Goal: Task Accomplishment & Management: Use online tool/utility

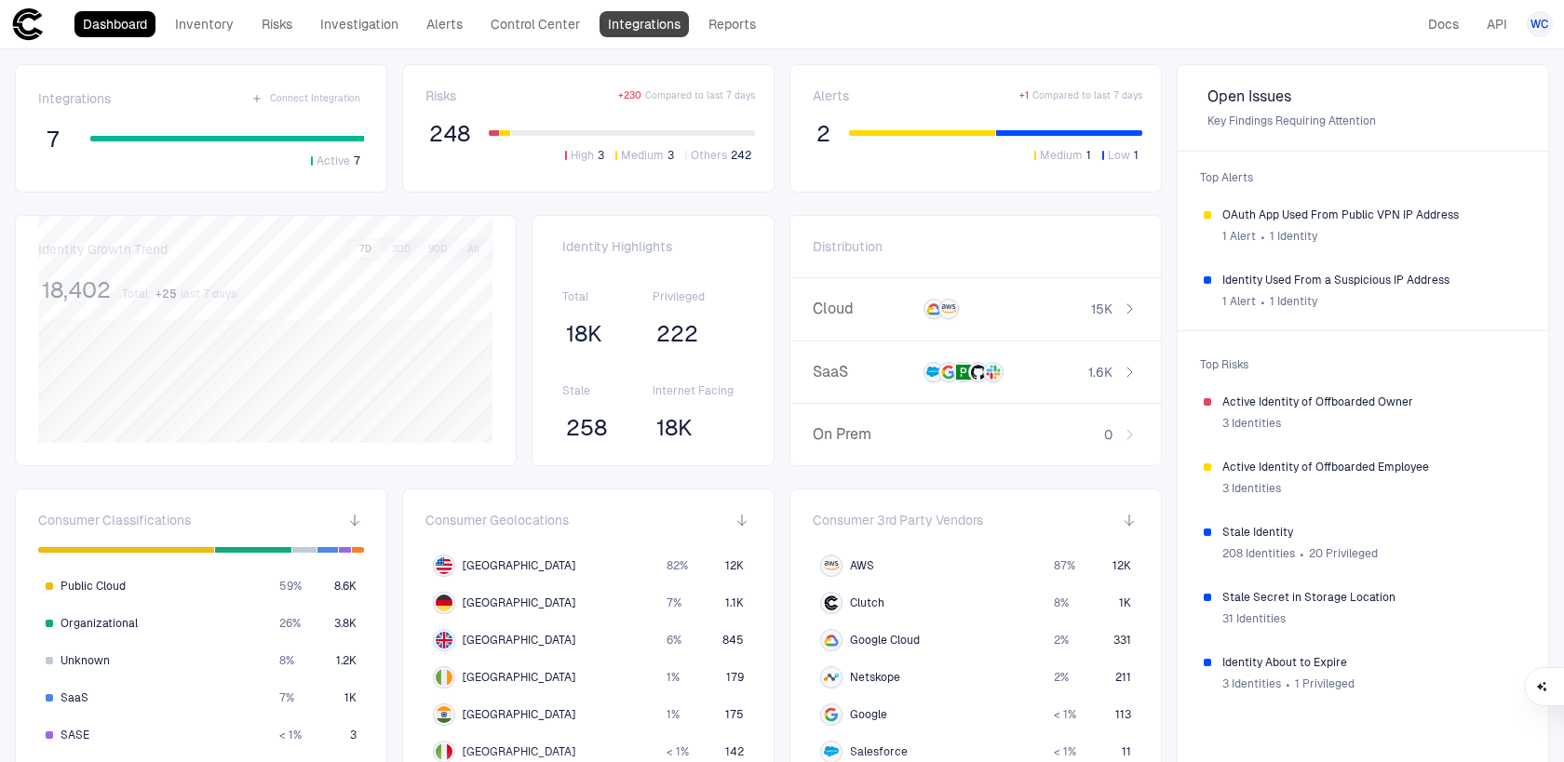
click at [664, 34] on link "Integrations" at bounding box center [644, 24] width 89 height 26
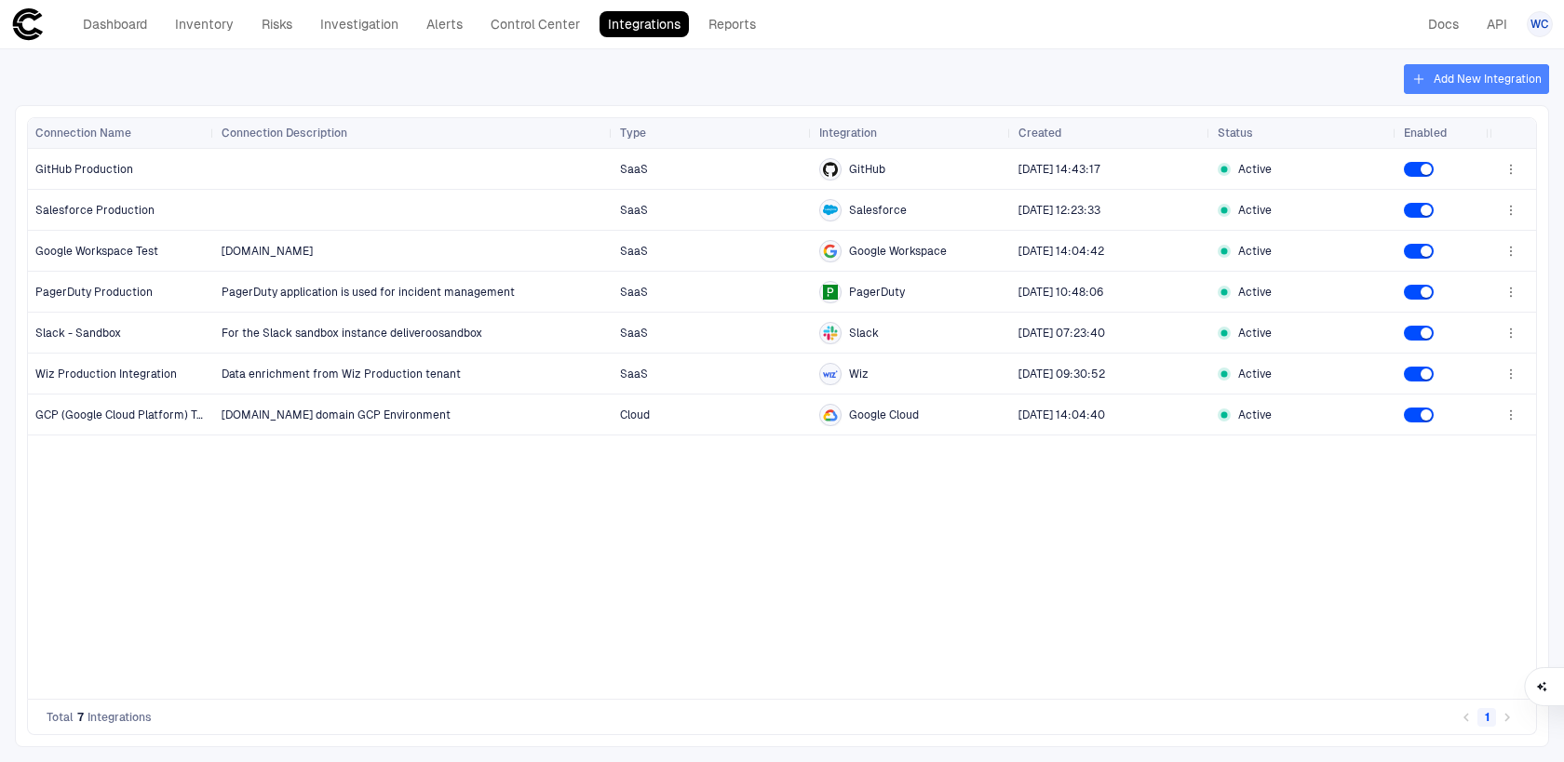
click at [1426, 85] on icon "button" at bounding box center [1418, 79] width 15 height 15
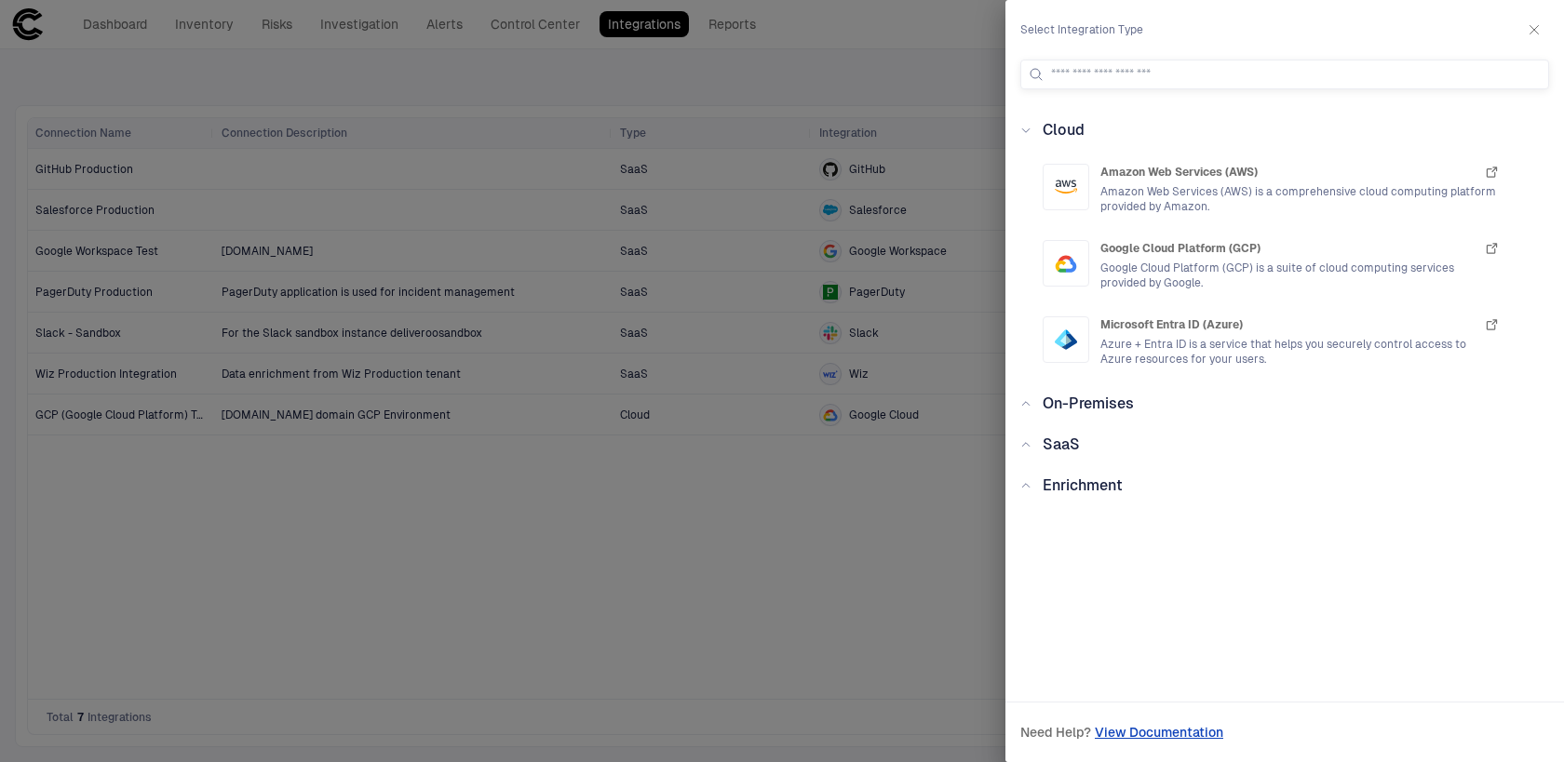
click at [1066, 444] on span "SaaS" at bounding box center [1061, 445] width 37 height 18
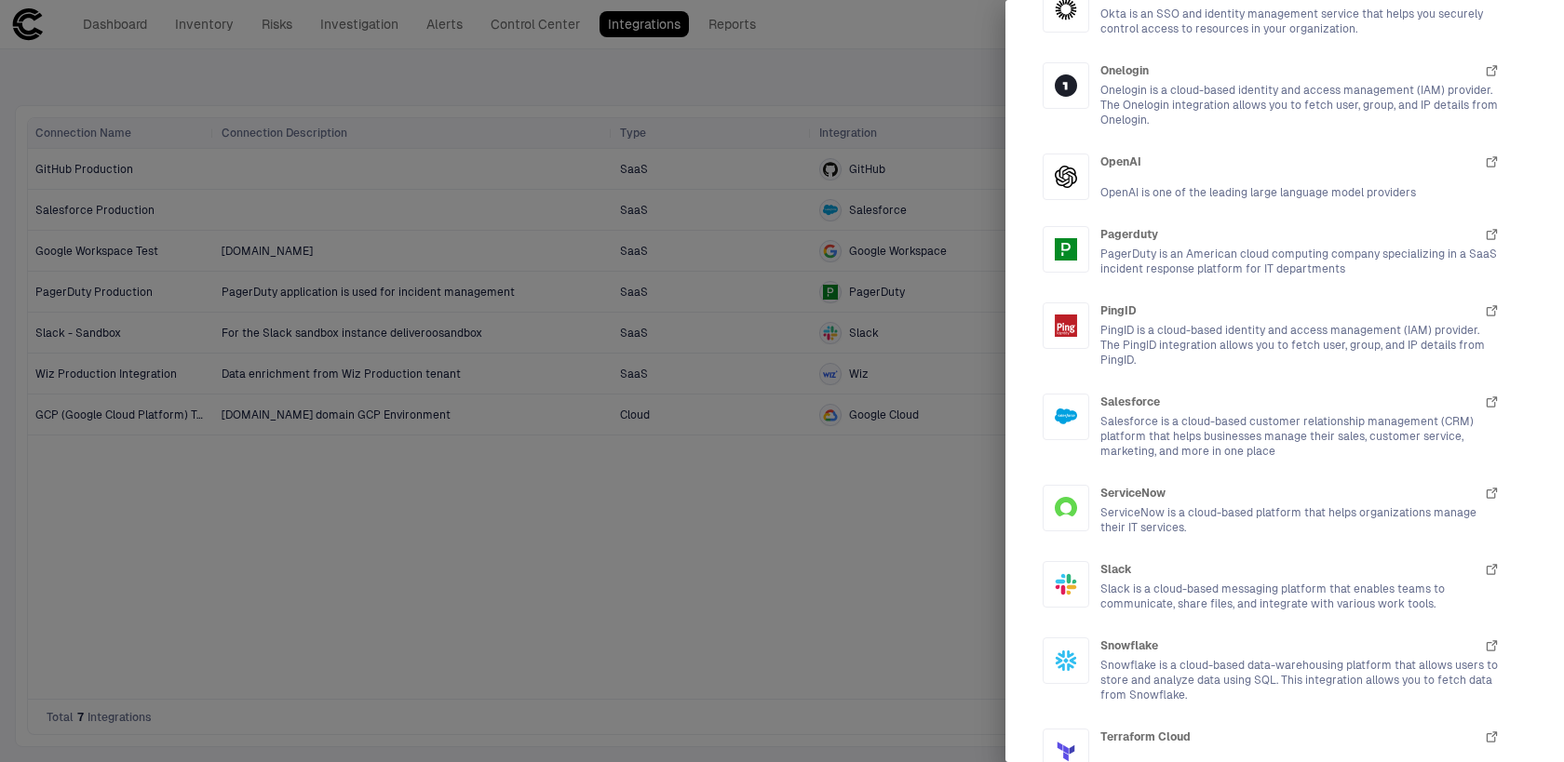
scroll to position [2055, 0]
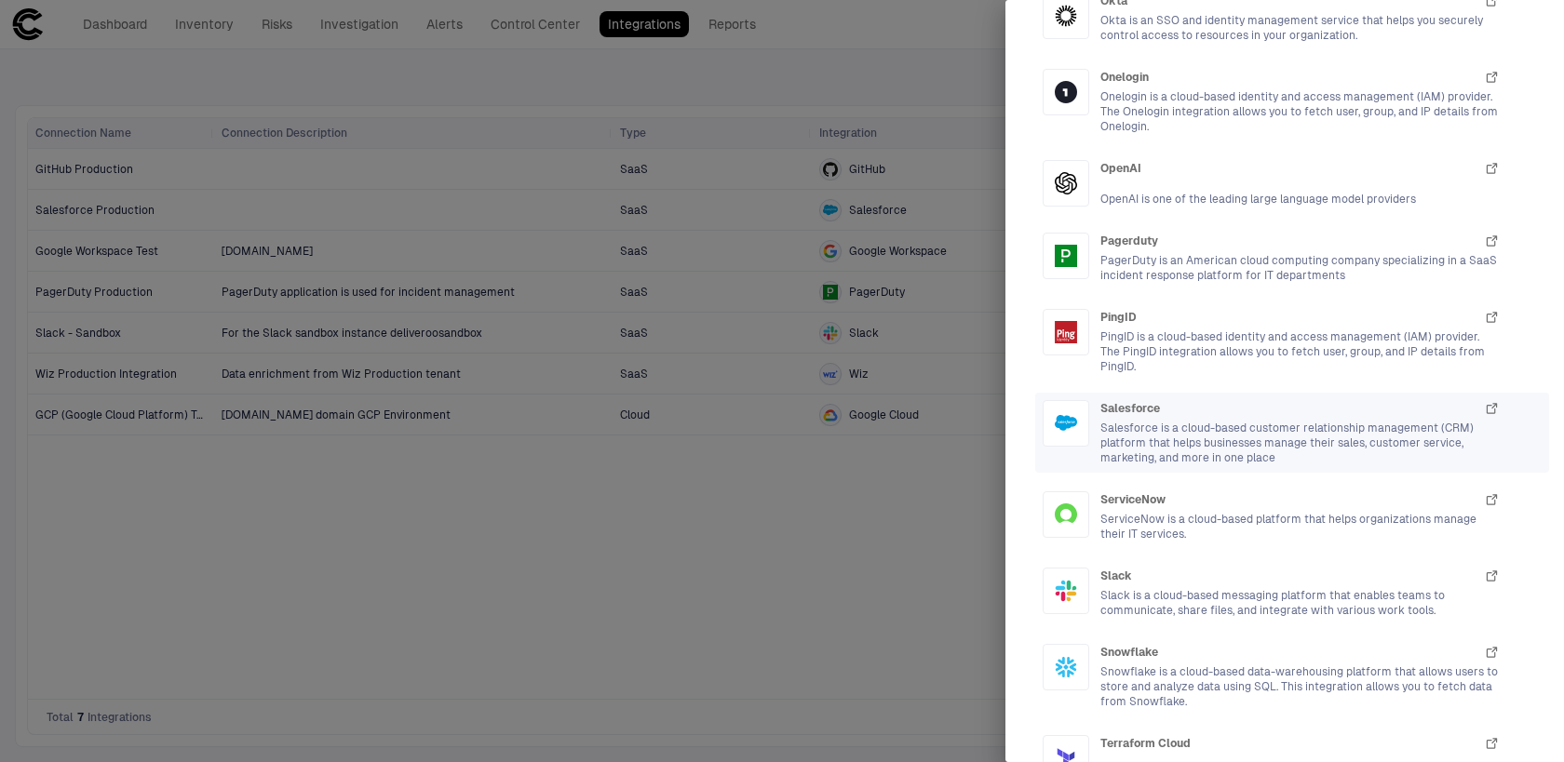
click at [1162, 421] on span "Salesforce is a cloud-based customer relationship management (CRM) platform tha…" at bounding box center [1299, 443] width 399 height 45
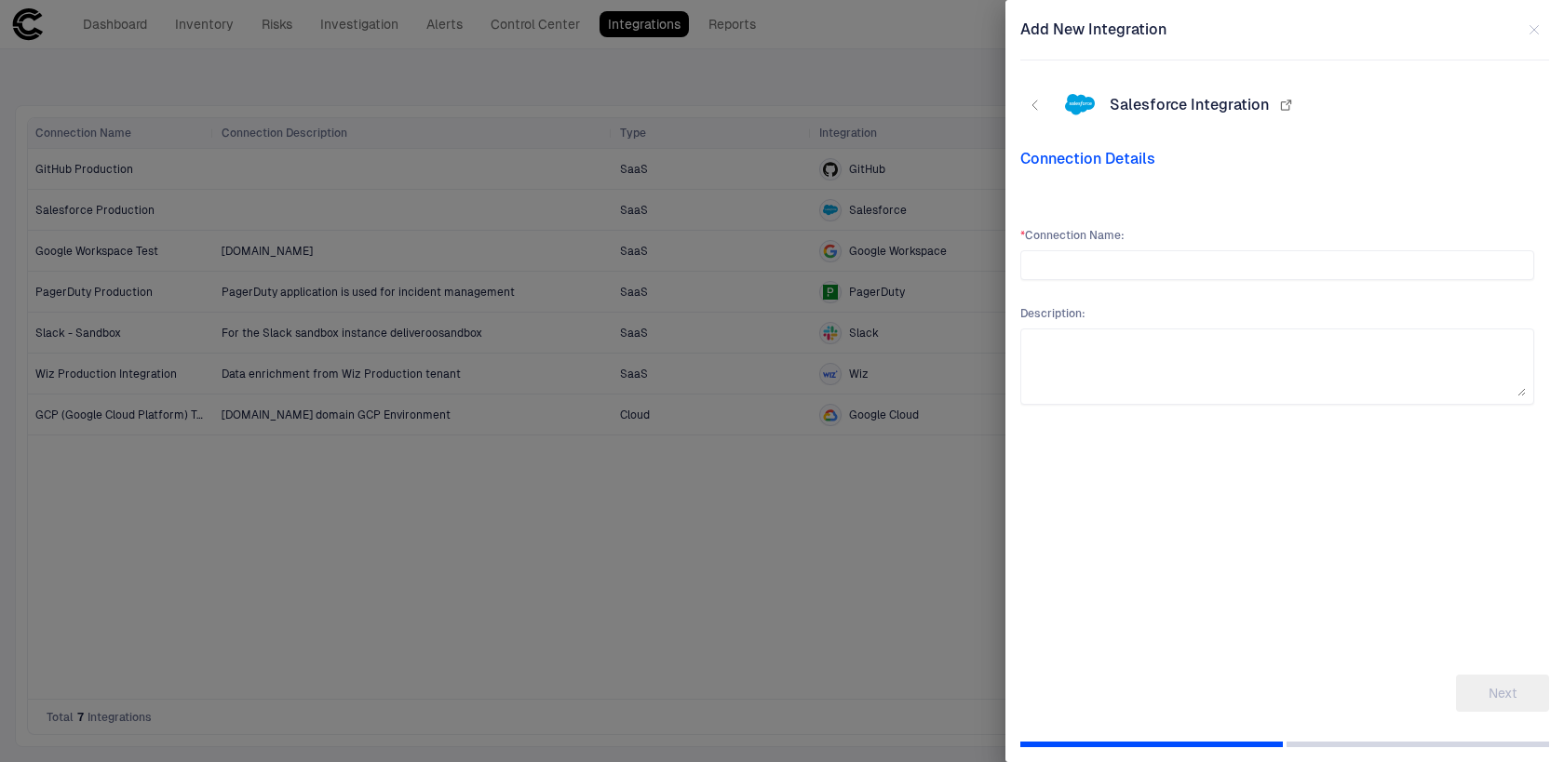
scroll to position [0, 0]
type input "**********"
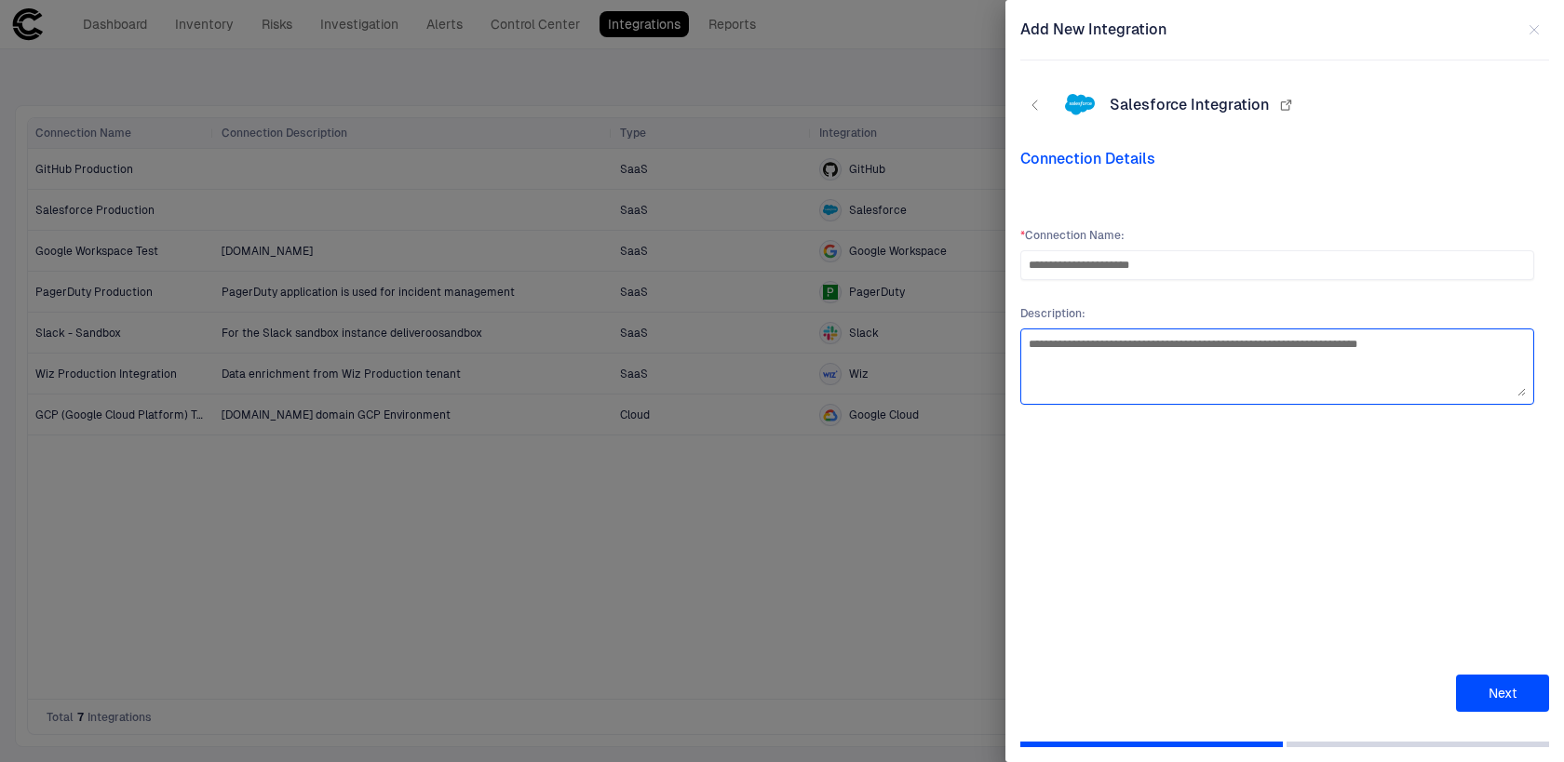
click at [1442, 353] on textarea "**********" at bounding box center [1277, 367] width 497 height 60
type textarea "**********"
click at [1511, 694] on button "Next" at bounding box center [1502, 693] width 93 height 37
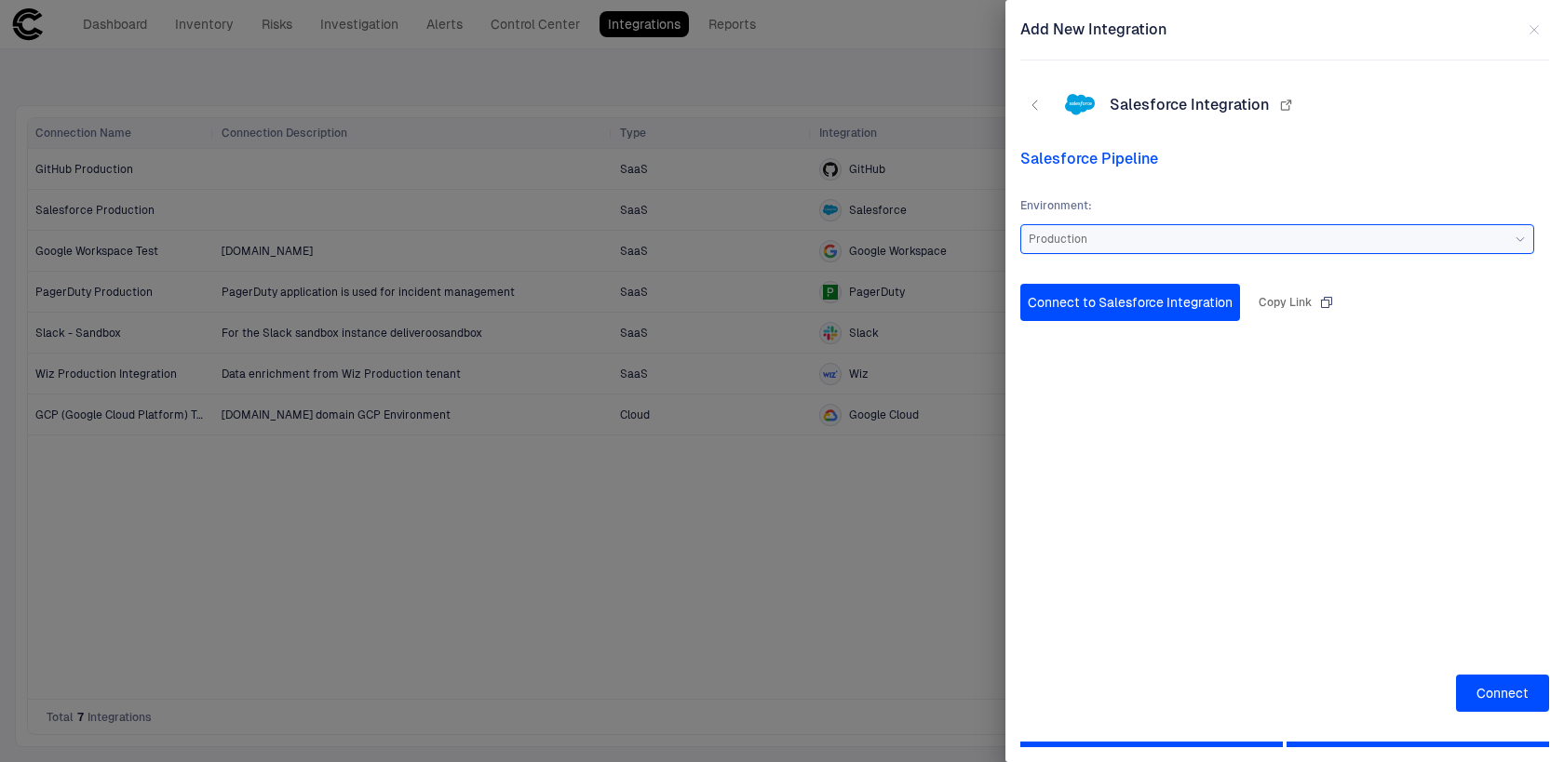
click at [1135, 244] on div "Production" at bounding box center [1277, 239] width 497 height 15
click at [1118, 280] on span "Sandbox" at bounding box center [1277, 282] width 480 height 15
click at [1493, 704] on button "Connect" at bounding box center [1502, 693] width 93 height 37
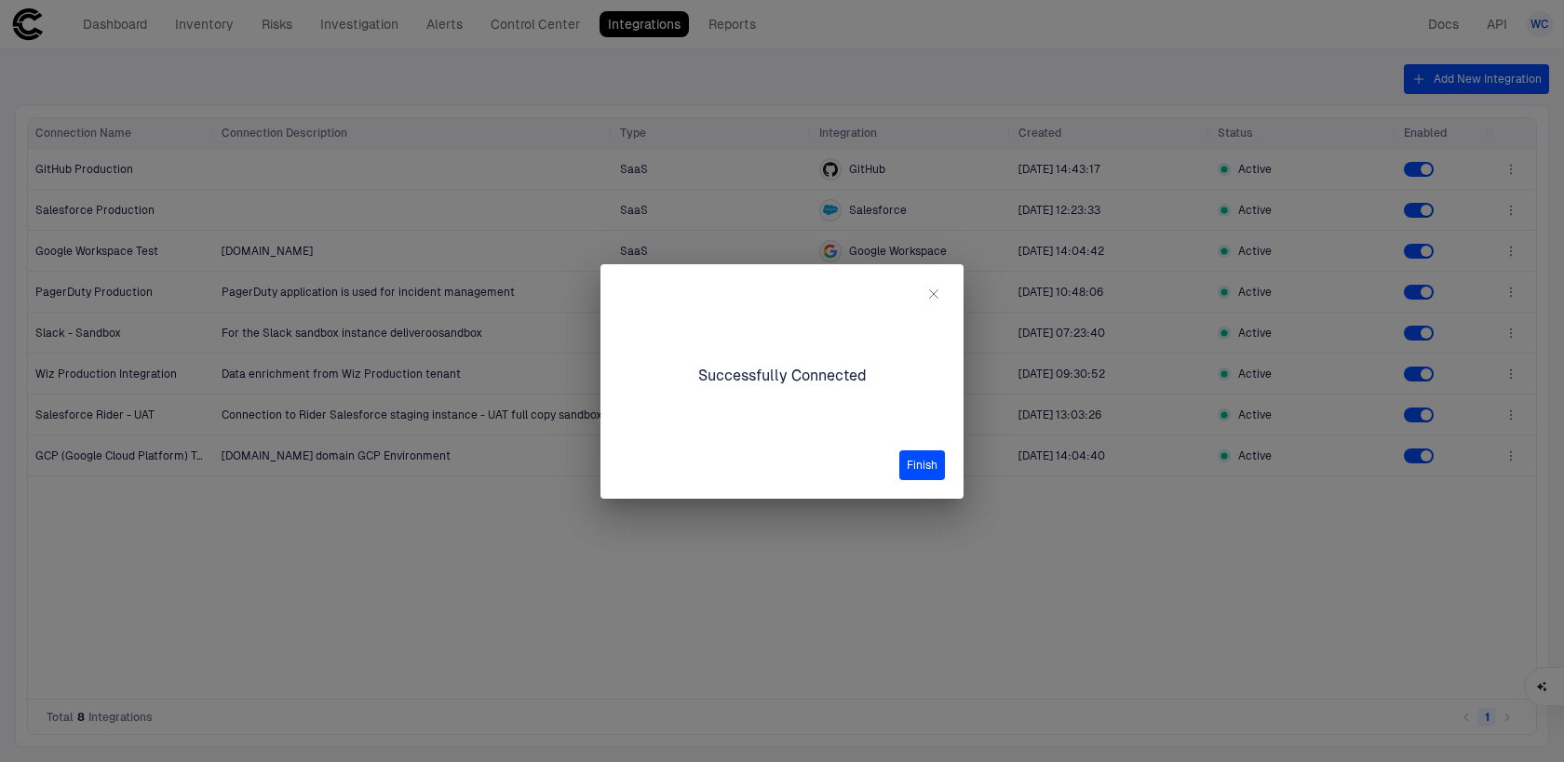
click at [916, 457] on button "Finish" at bounding box center [922, 466] width 46 height 30
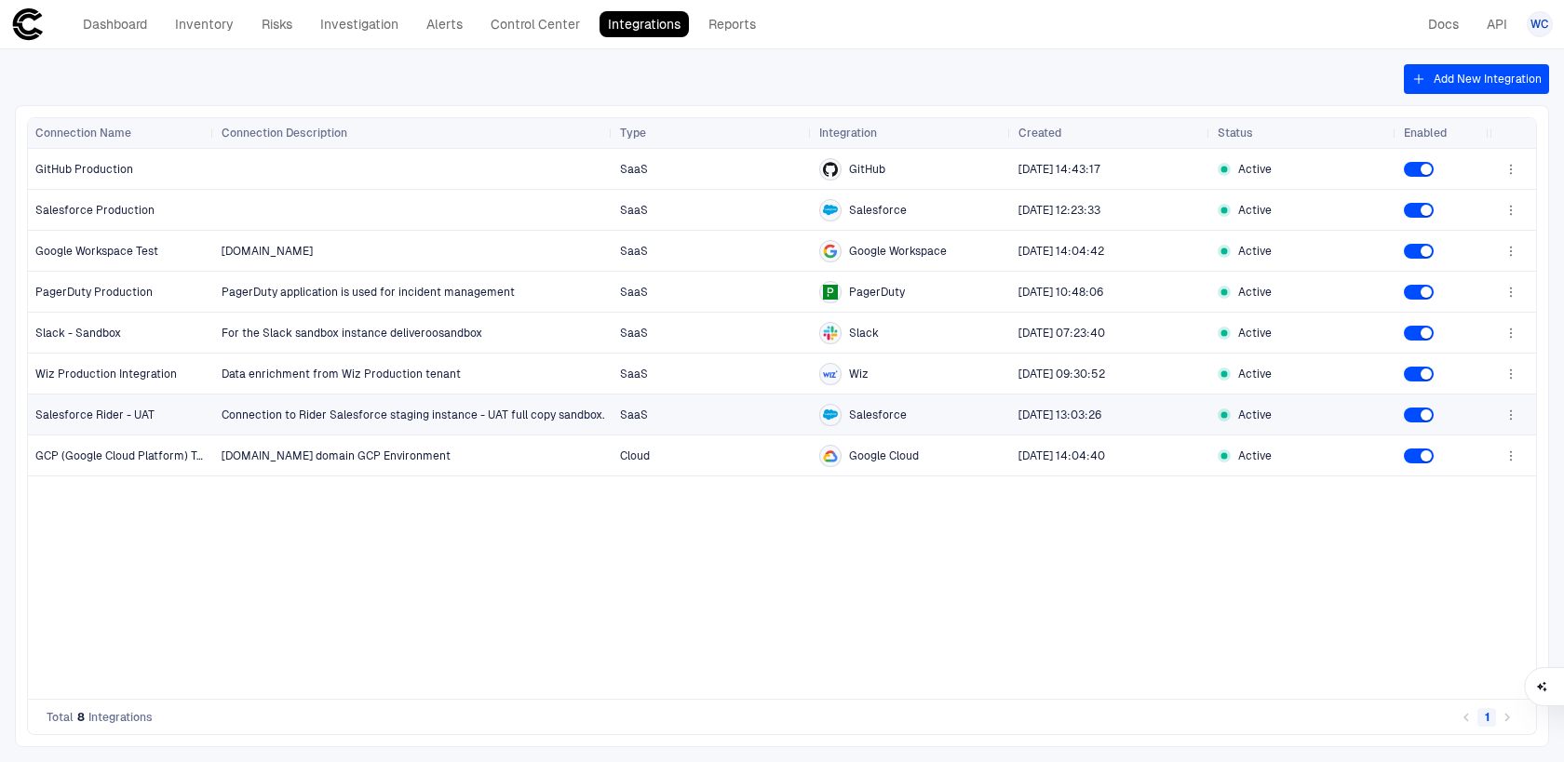
click at [1513, 417] on icon "button" at bounding box center [1510, 415] width 15 height 15
click at [1298, 595] on div at bounding box center [782, 381] width 1564 height 762
click at [118, 417] on span "Salesforce Rider - UAT" at bounding box center [94, 415] width 119 height 13
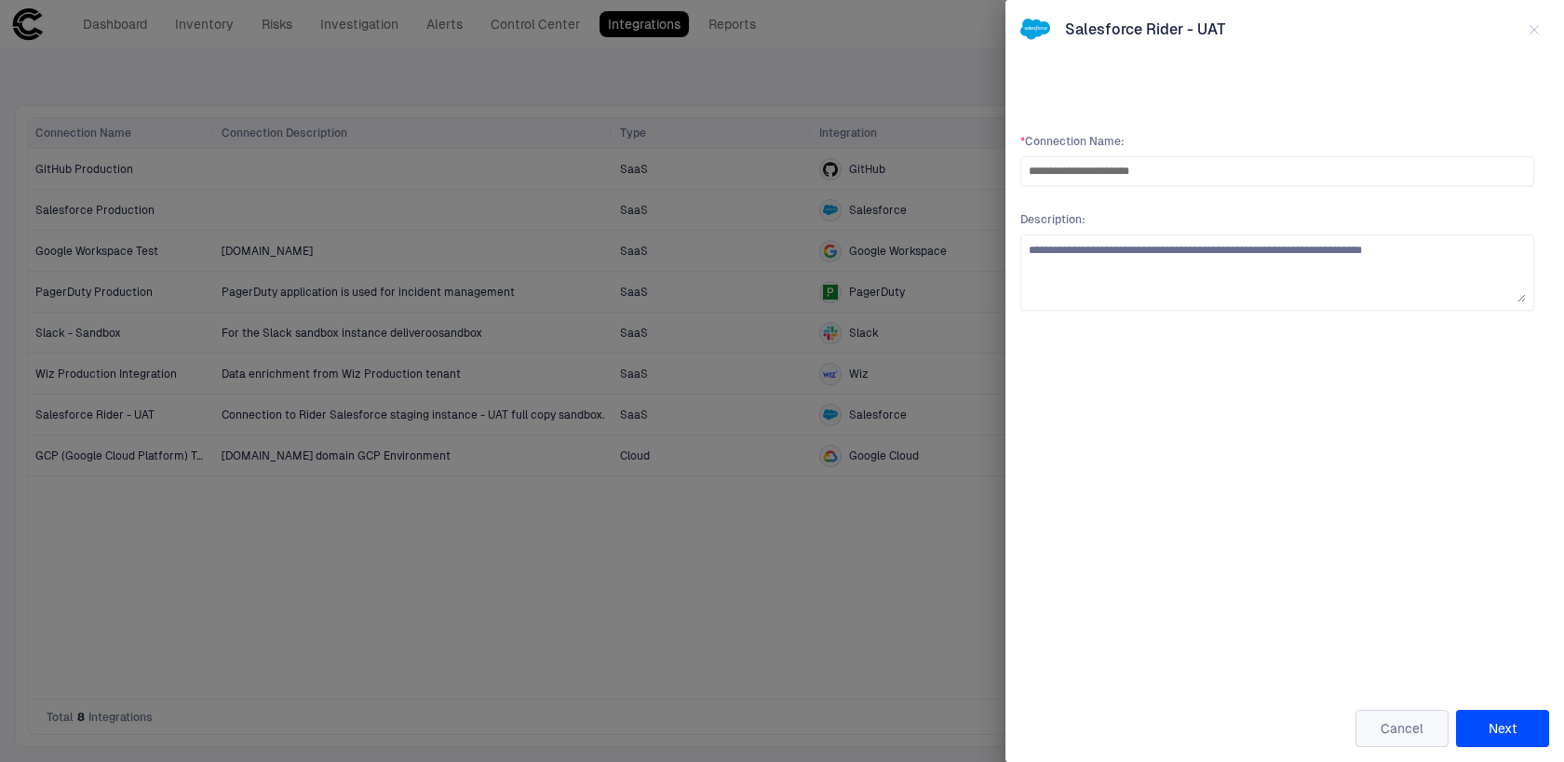
click at [1395, 736] on button "Cancel" at bounding box center [1401, 728] width 93 height 37
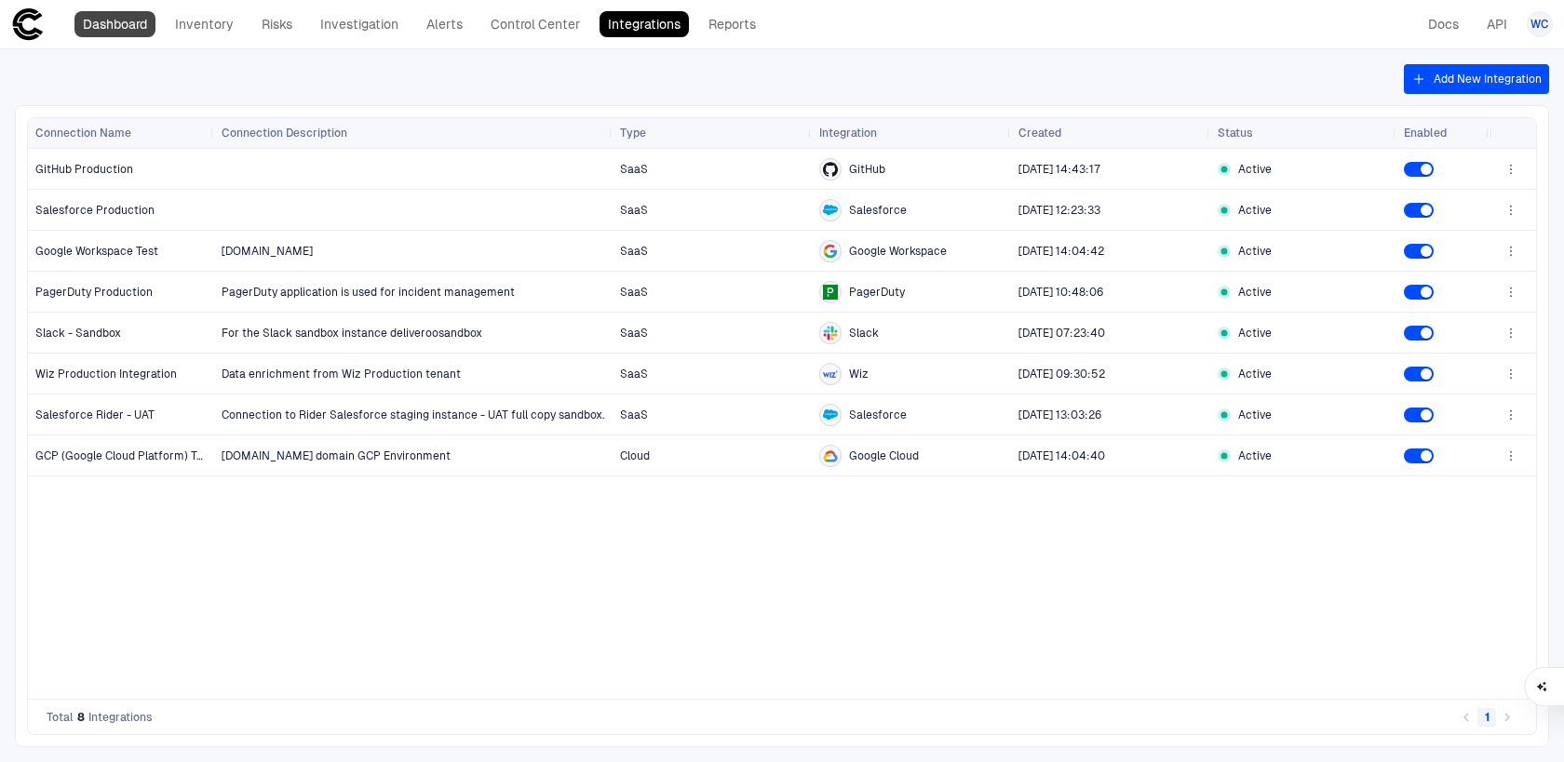
click at [111, 34] on link "Dashboard" at bounding box center [114, 24] width 81 height 26
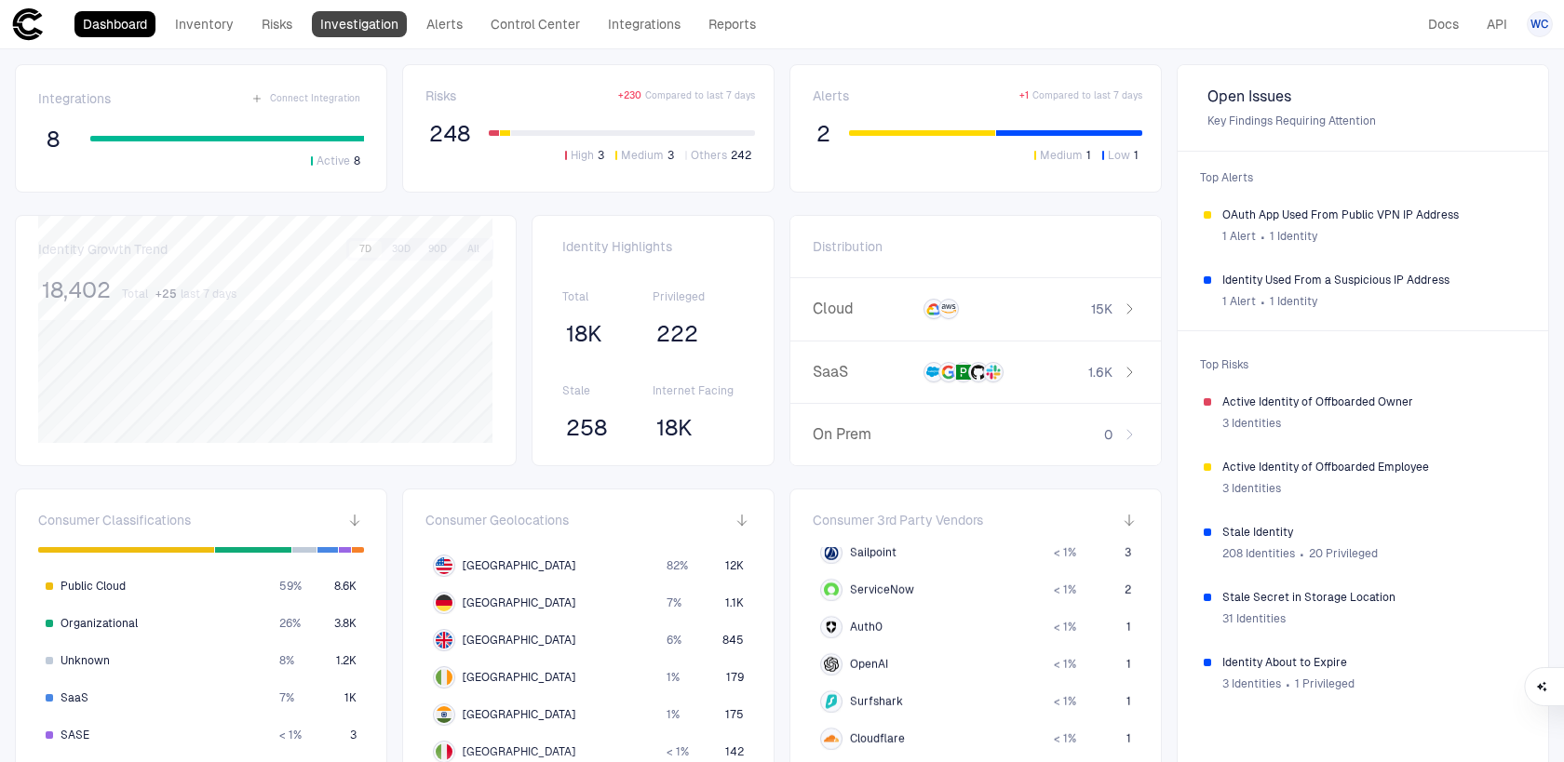
click at [346, 22] on link "Investigation" at bounding box center [359, 24] width 95 height 26
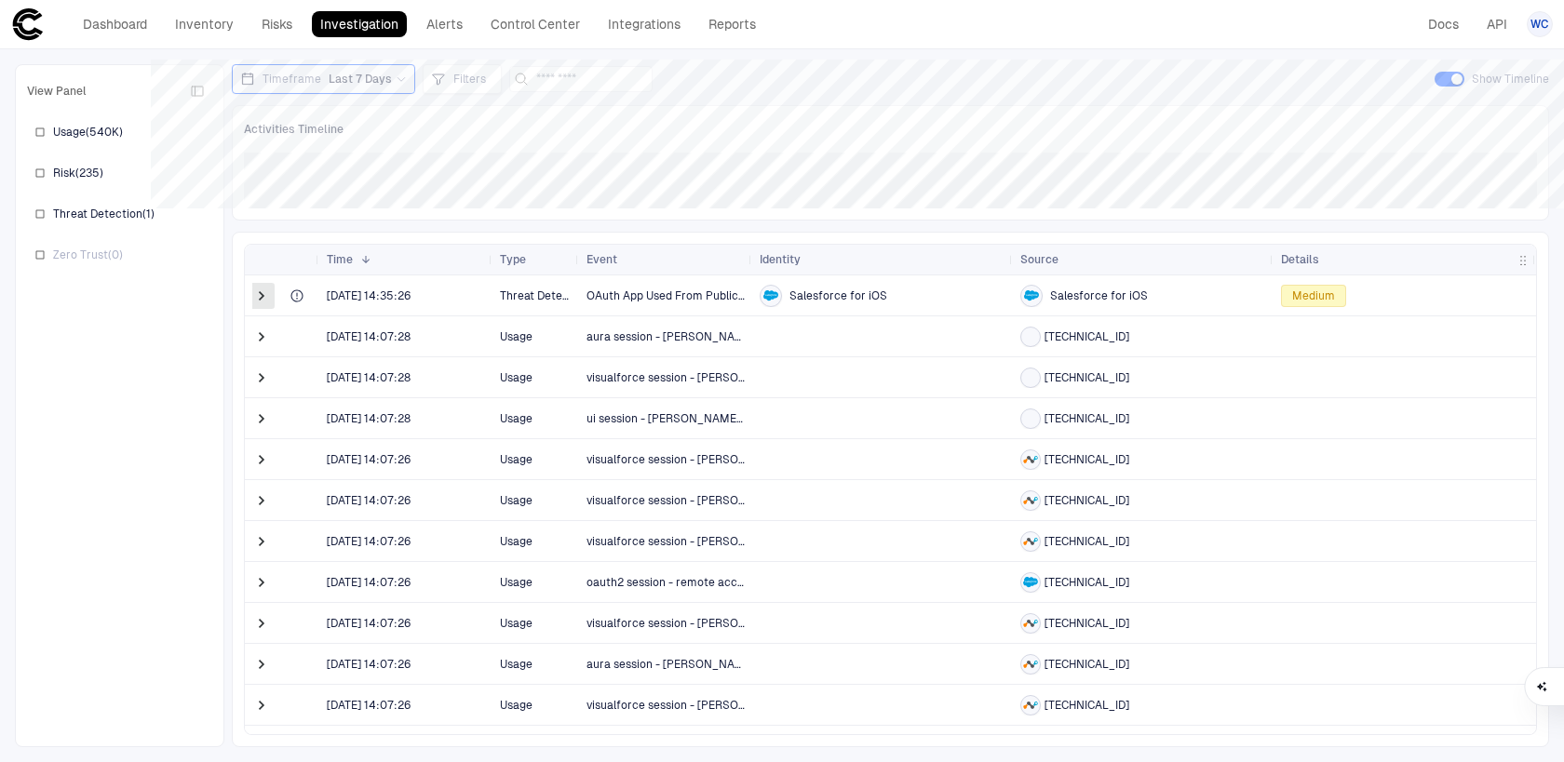
click at [254, 300] on span at bounding box center [261, 296] width 19 height 19
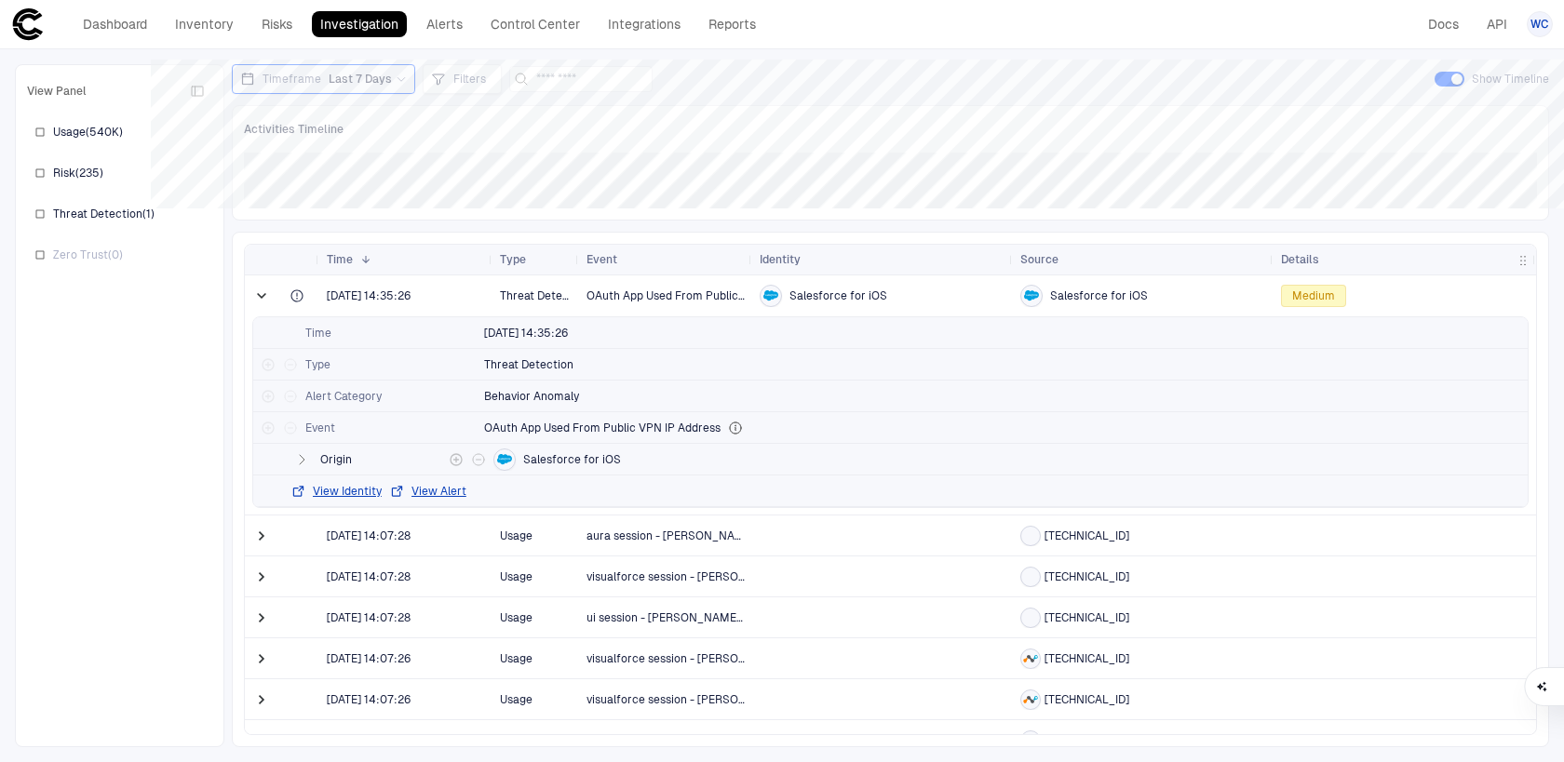
click at [324, 460] on span "Origin" at bounding box center [380, 459] width 121 height 15
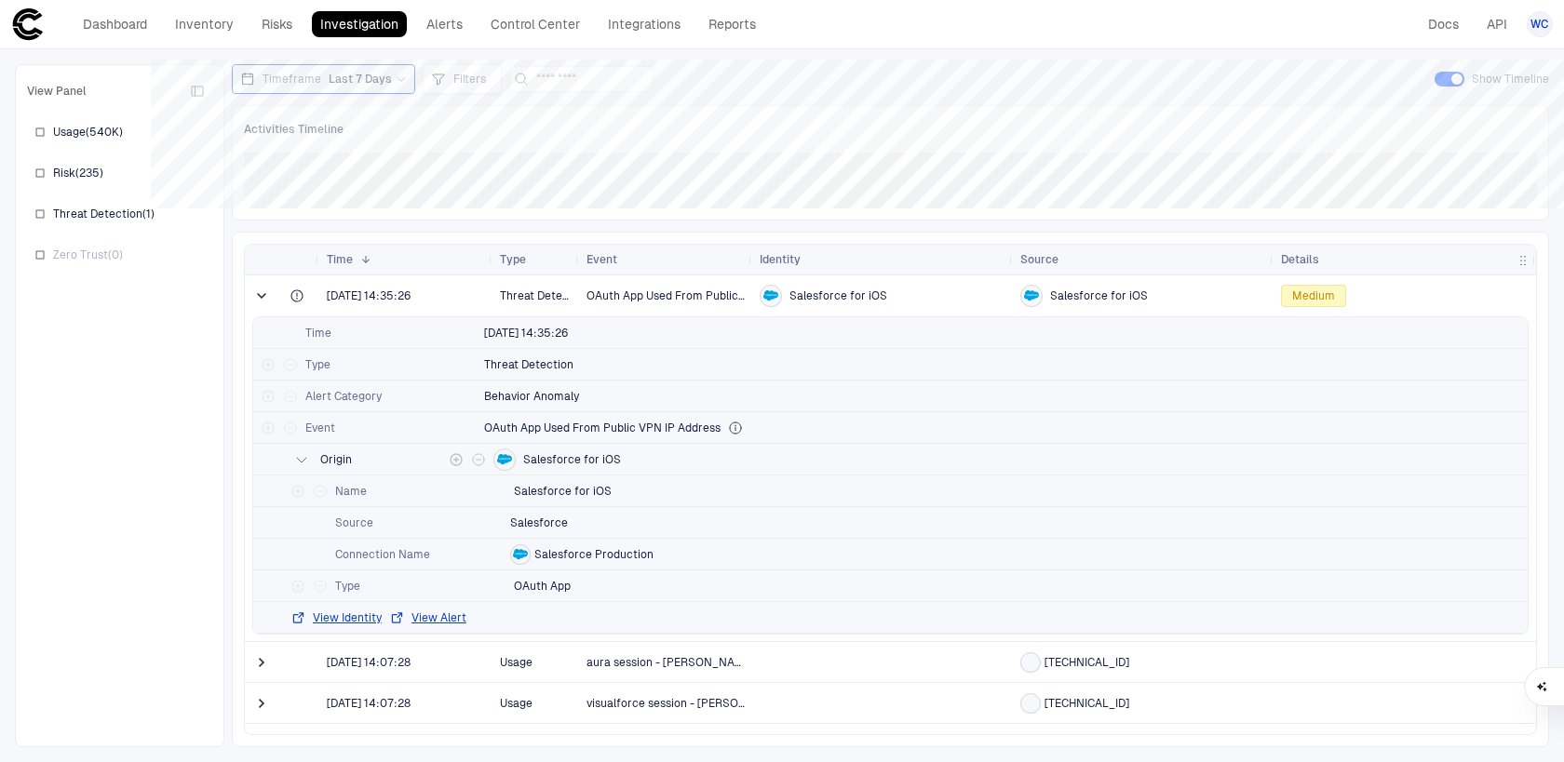
click at [318, 456] on div "Origin Salesforce for iOS" at bounding box center [890, 460] width 1274 height 32
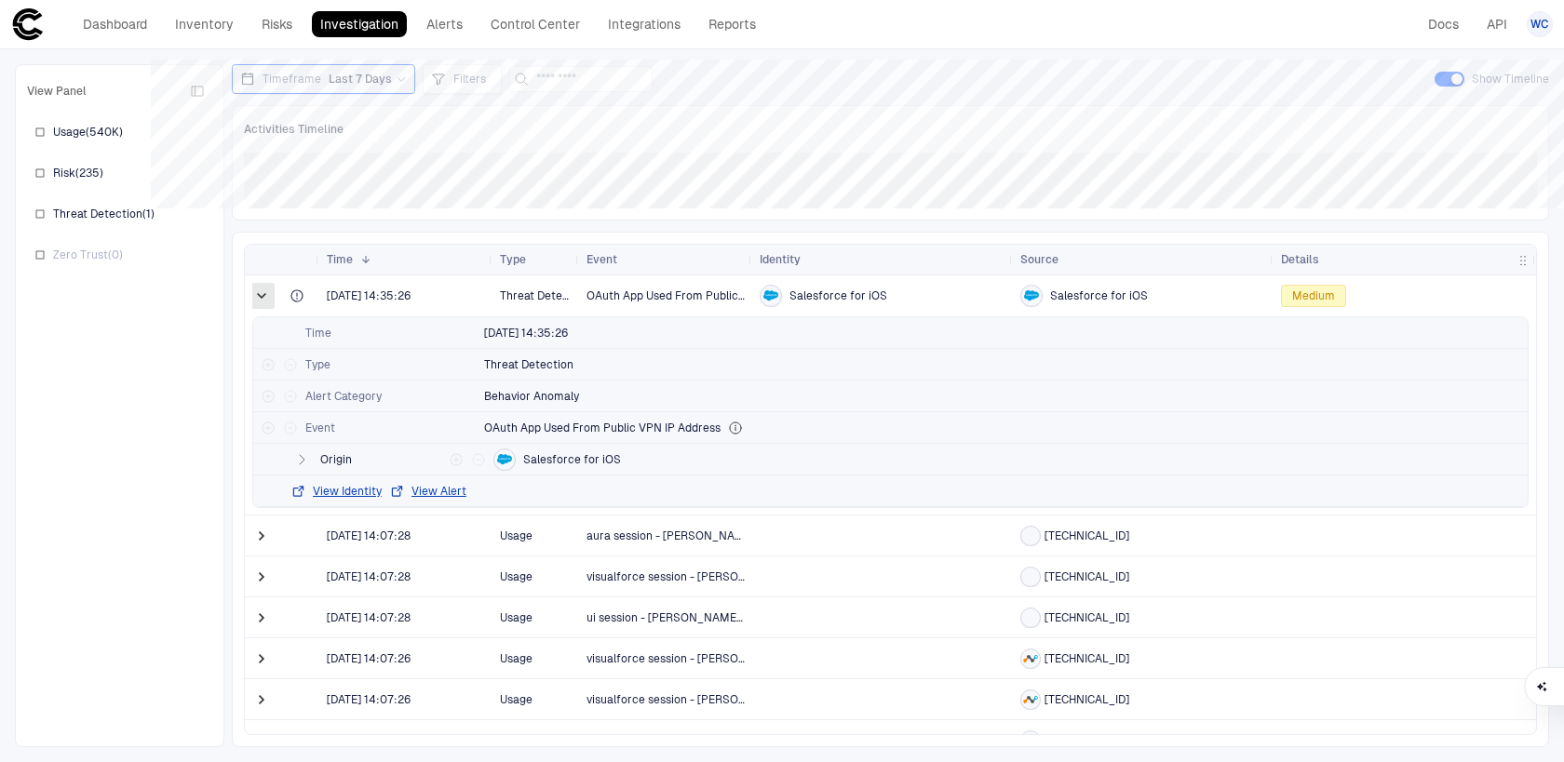
click at [263, 288] on span at bounding box center [261, 296] width 19 height 19
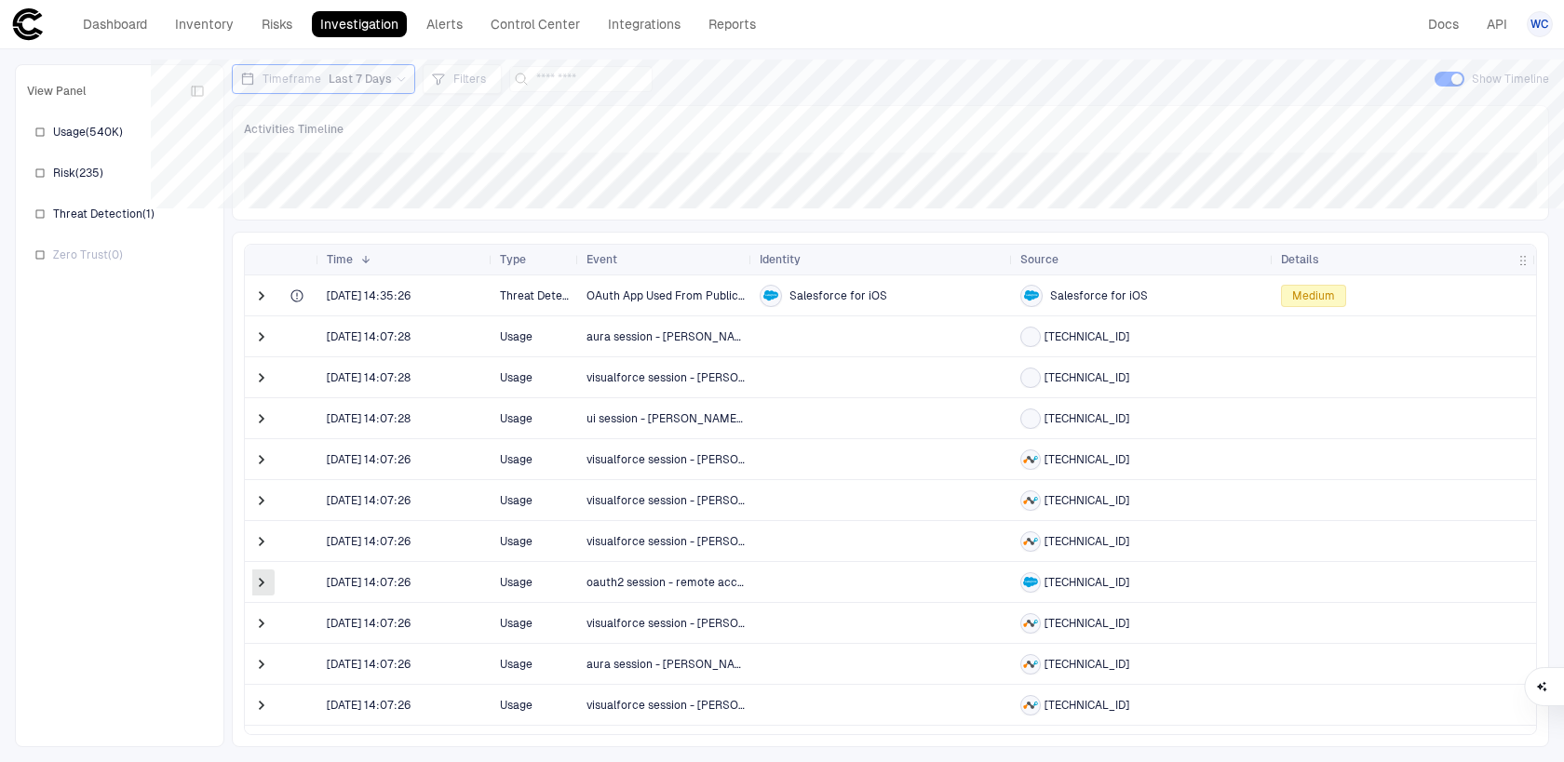
click at [261, 582] on span at bounding box center [261, 582] width 19 height 19
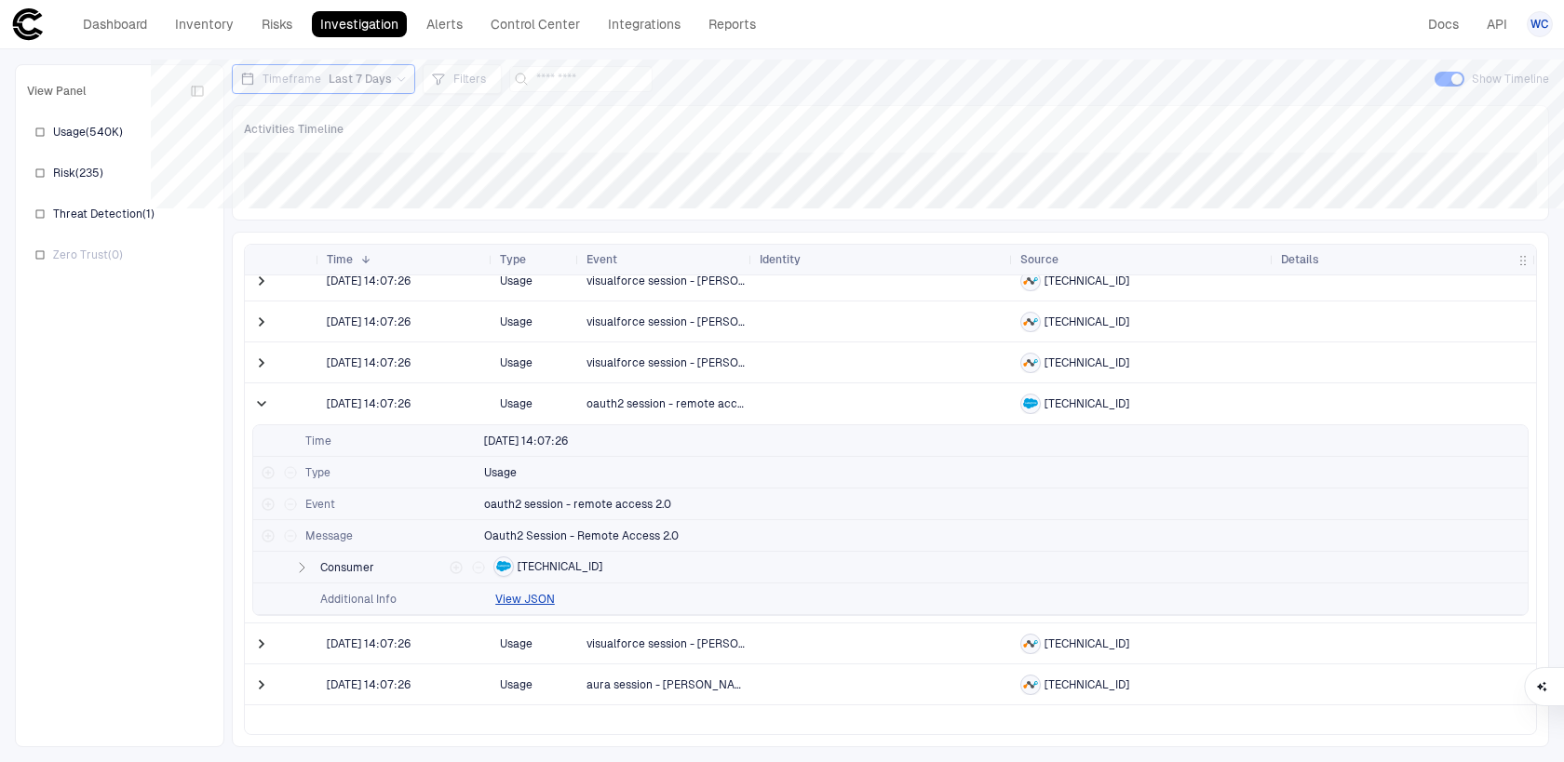
scroll to position [265, 0]
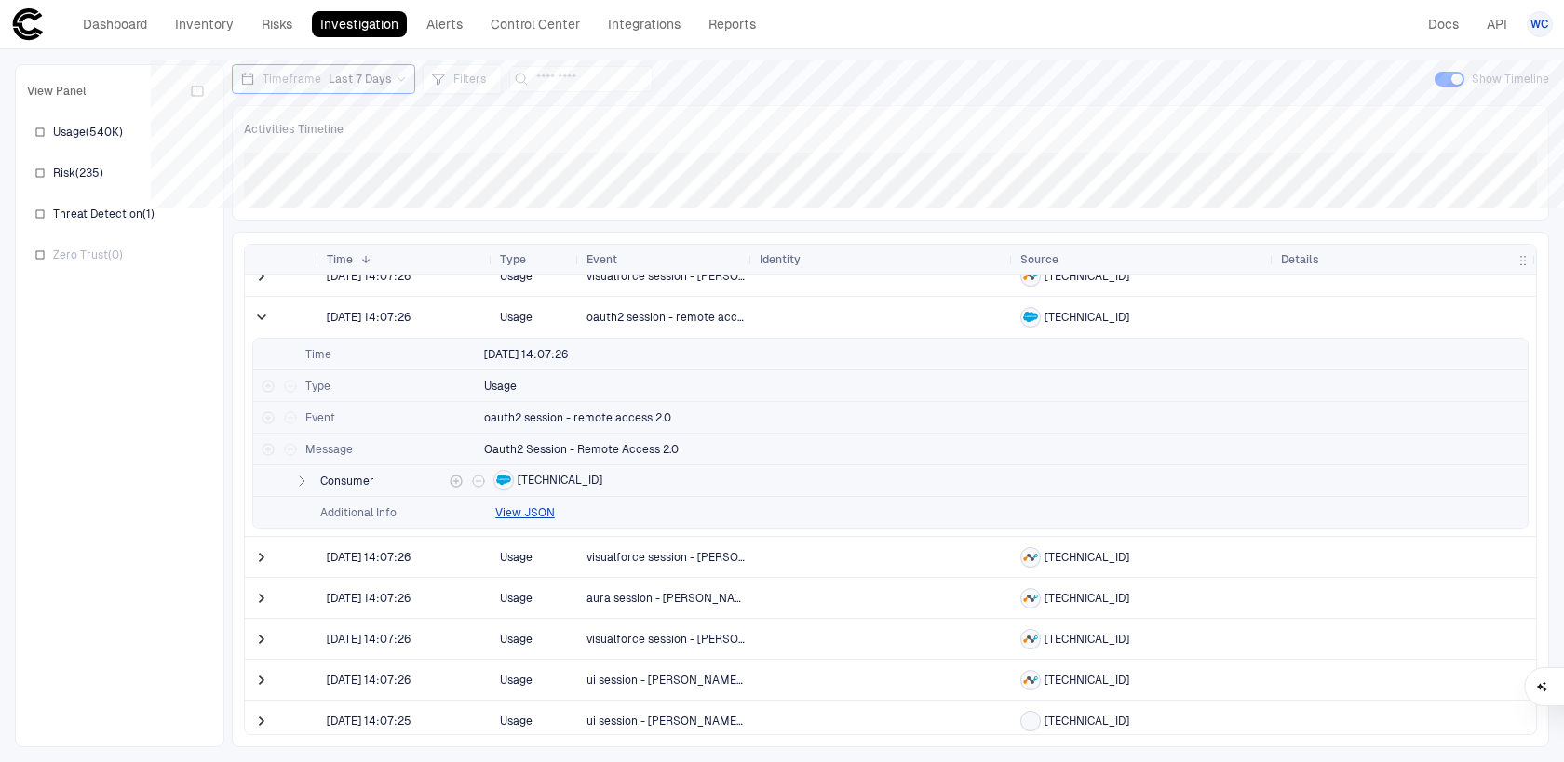
click at [300, 480] on icon "button" at bounding box center [302, 481] width 5 height 9
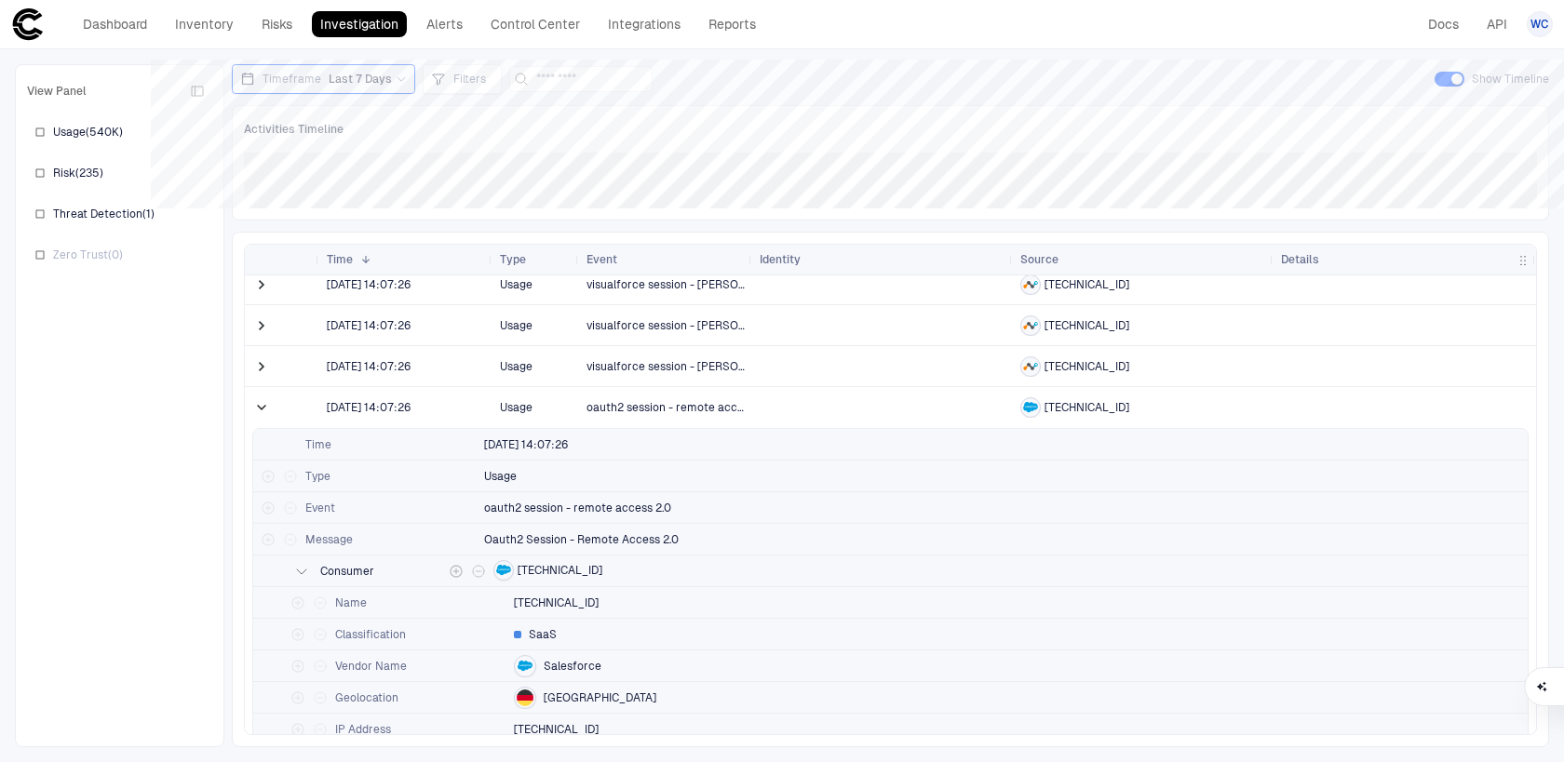
scroll to position [0, 0]
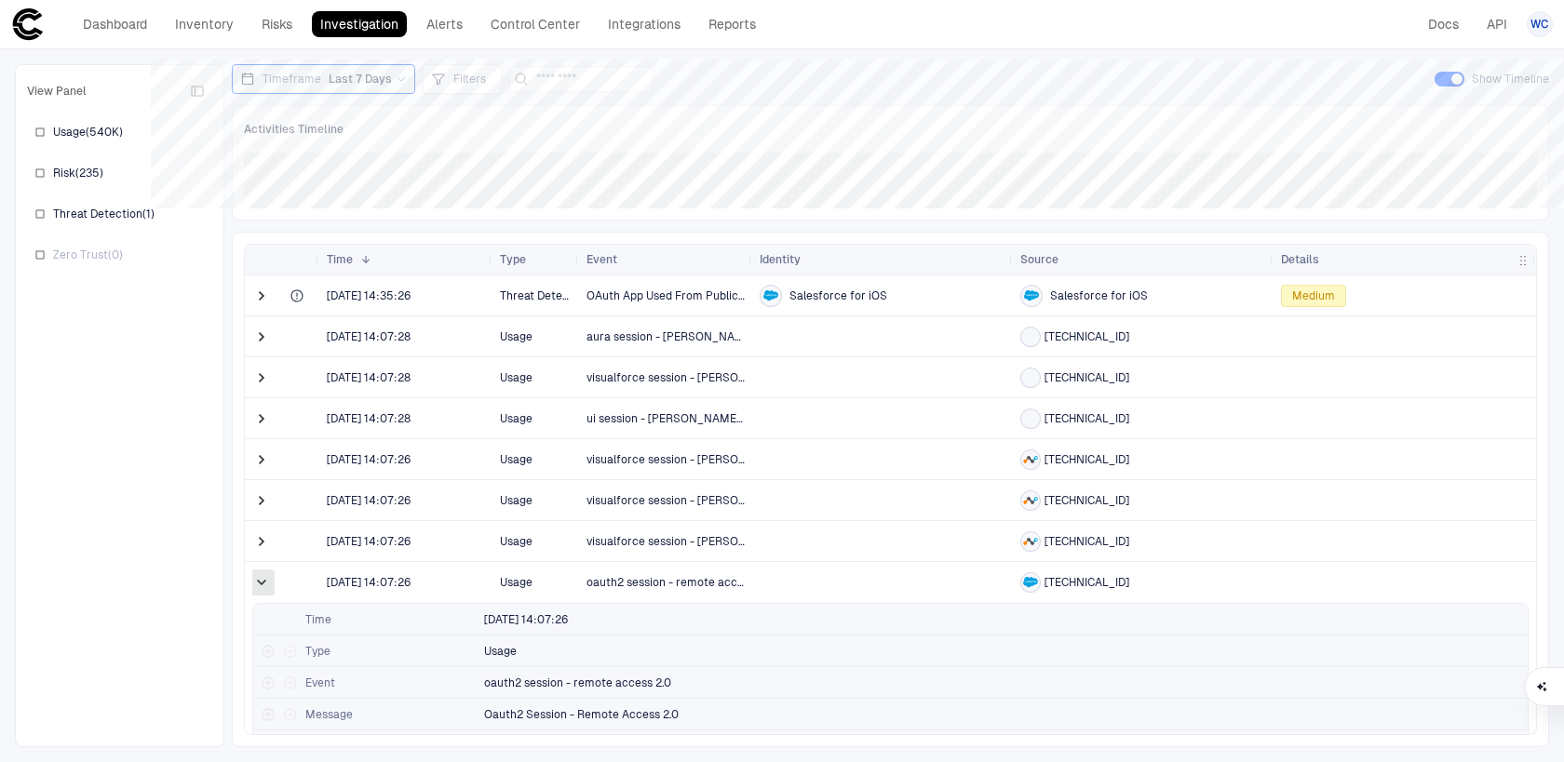
click at [262, 583] on span at bounding box center [261, 582] width 19 height 19
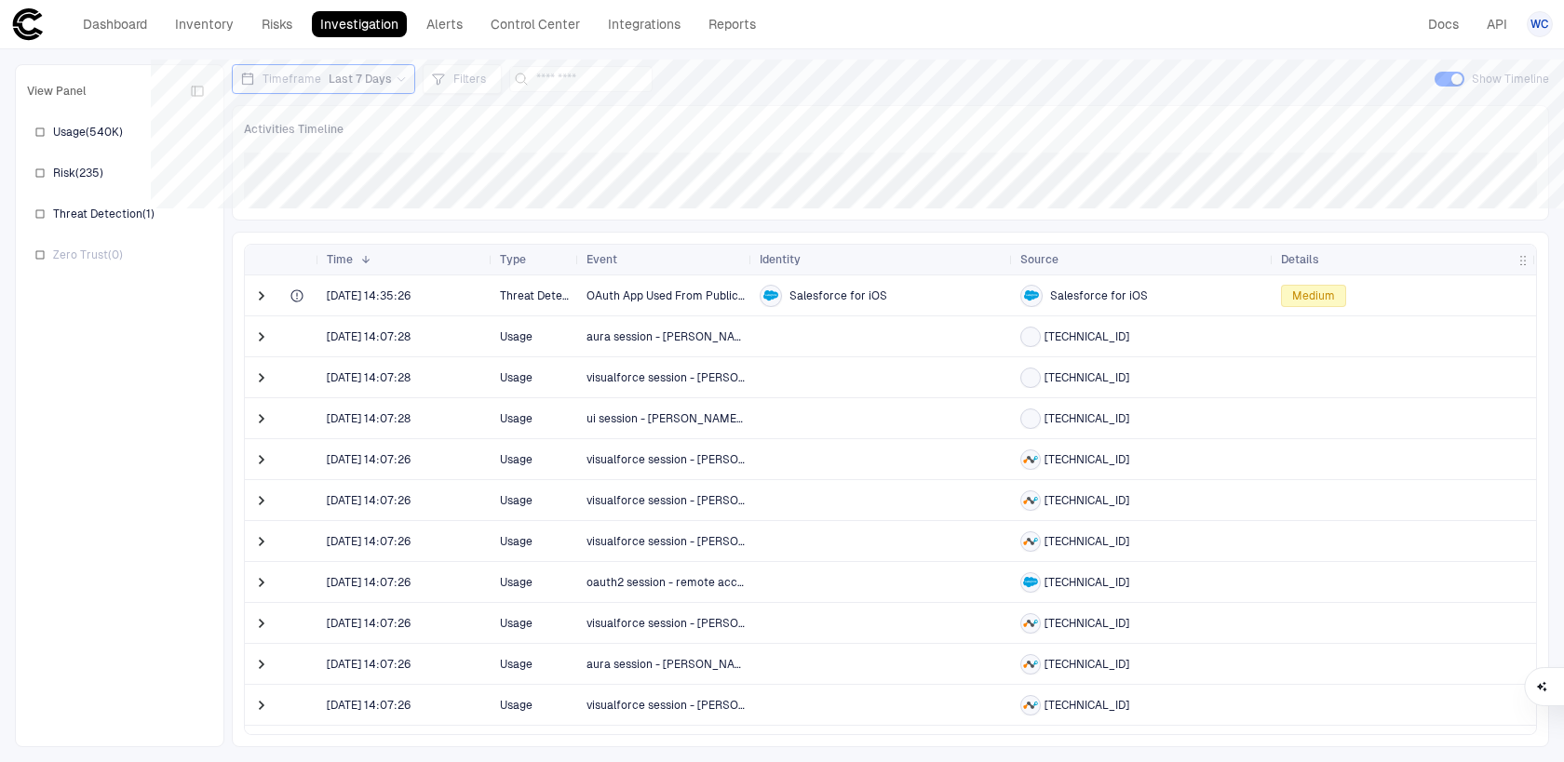
click at [351, 72] on span "Last 7 Days" at bounding box center [360, 79] width 63 height 15
click at [323, 165] on label "Last 24 Hours" at bounding box center [335, 155] width 211 height 28
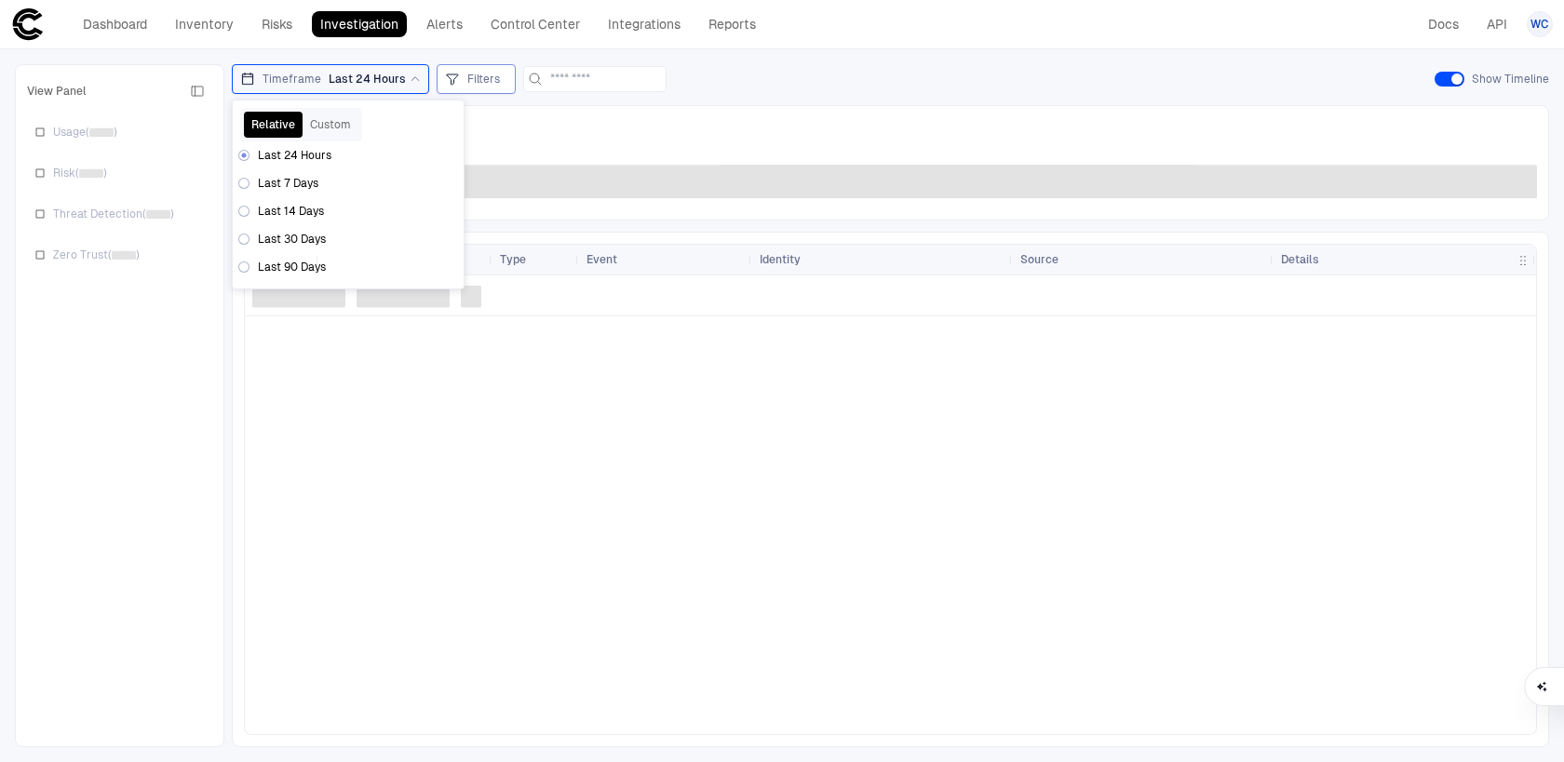
click at [480, 88] on div "Filters" at bounding box center [476, 79] width 62 height 20
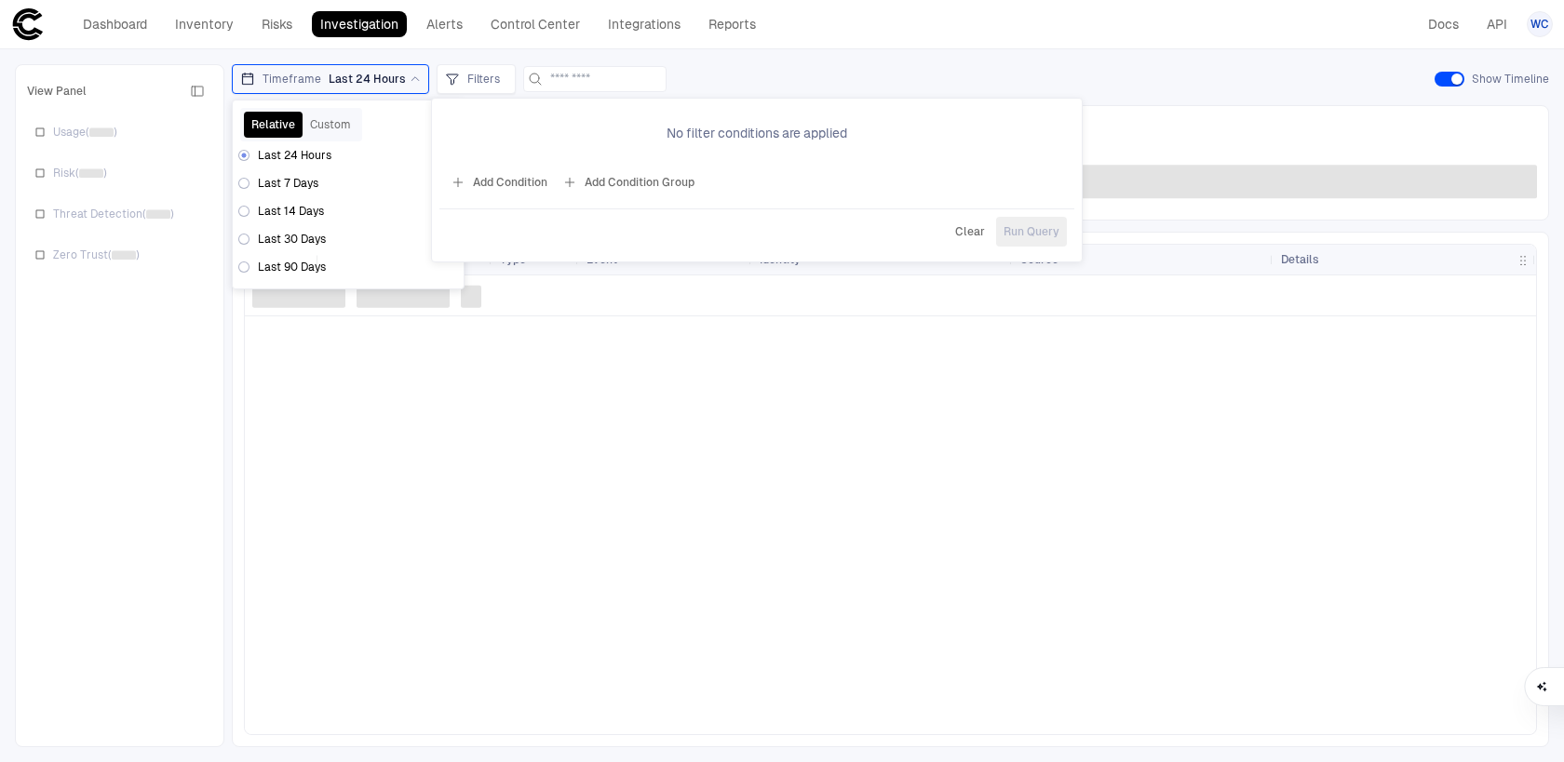
click at [690, 133] on span "No filter conditions are applied" at bounding box center [757, 133] width 181 height 17
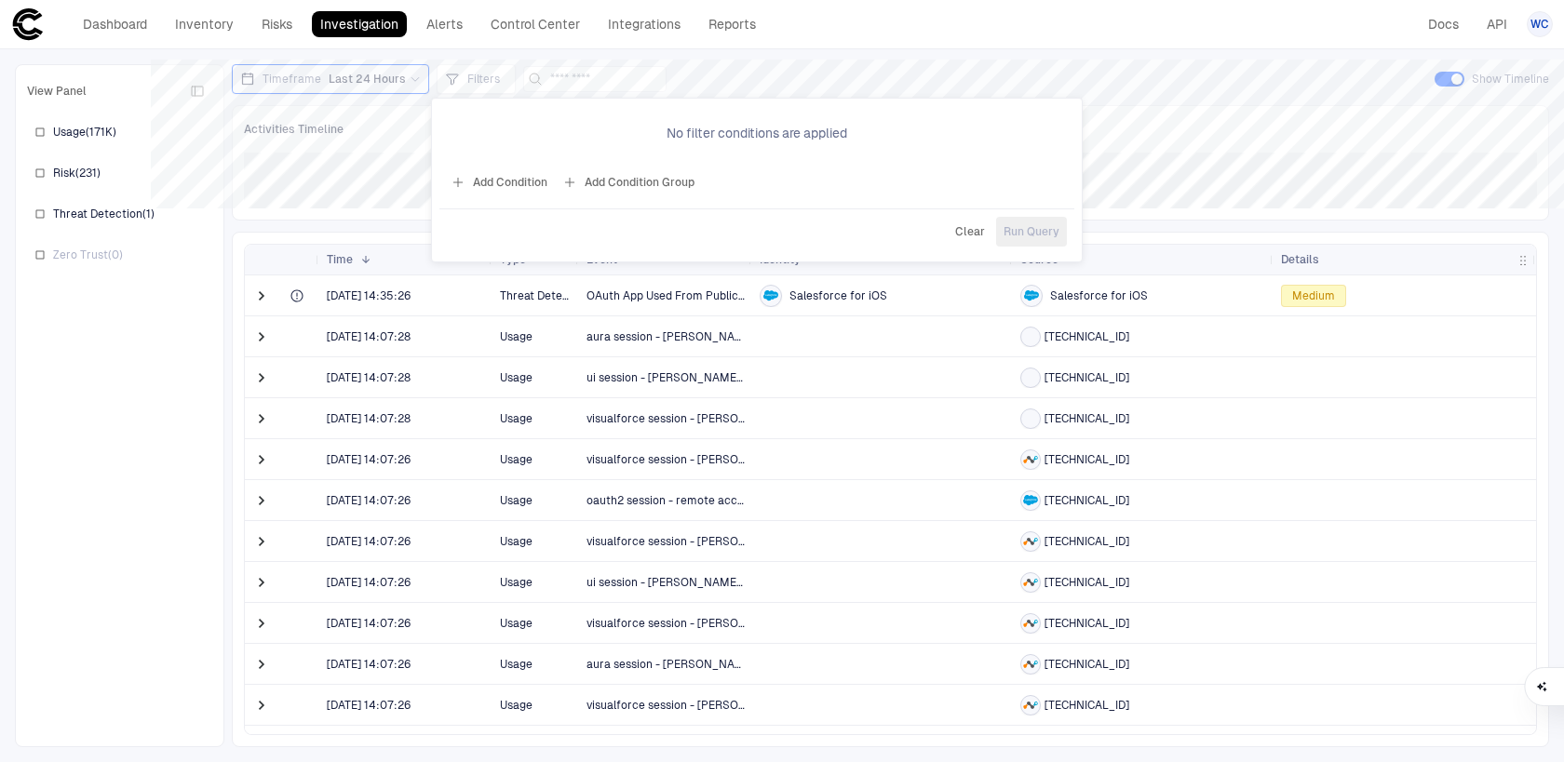
click at [509, 180] on button "Add Condition" at bounding box center [499, 183] width 104 height 30
click at [558, 133] on span "Event: ID" at bounding box center [542, 128] width 47 height 15
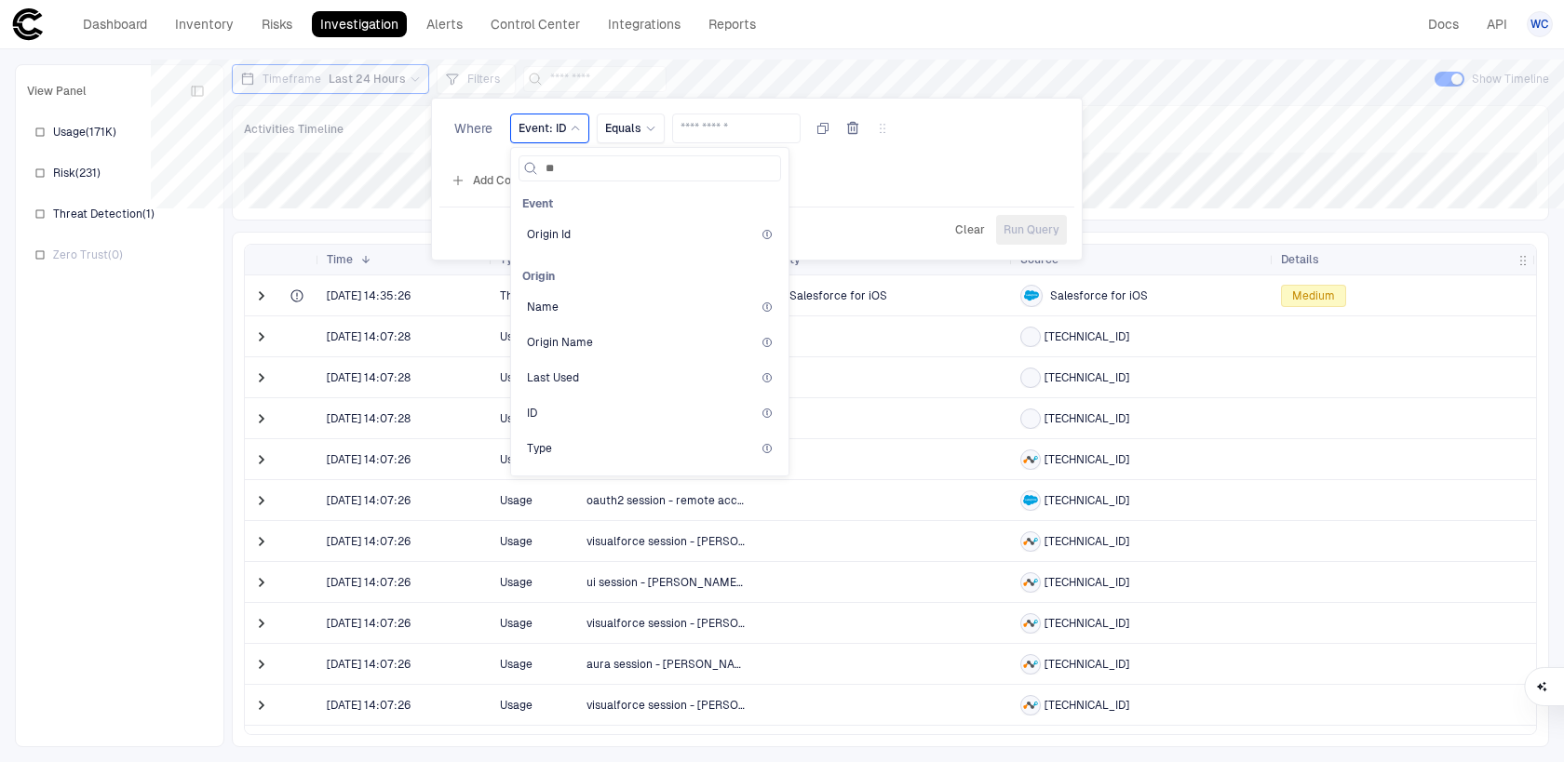
type input "*"
click at [630, 308] on div "Origin Id" at bounding box center [650, 314] width 246 height 15
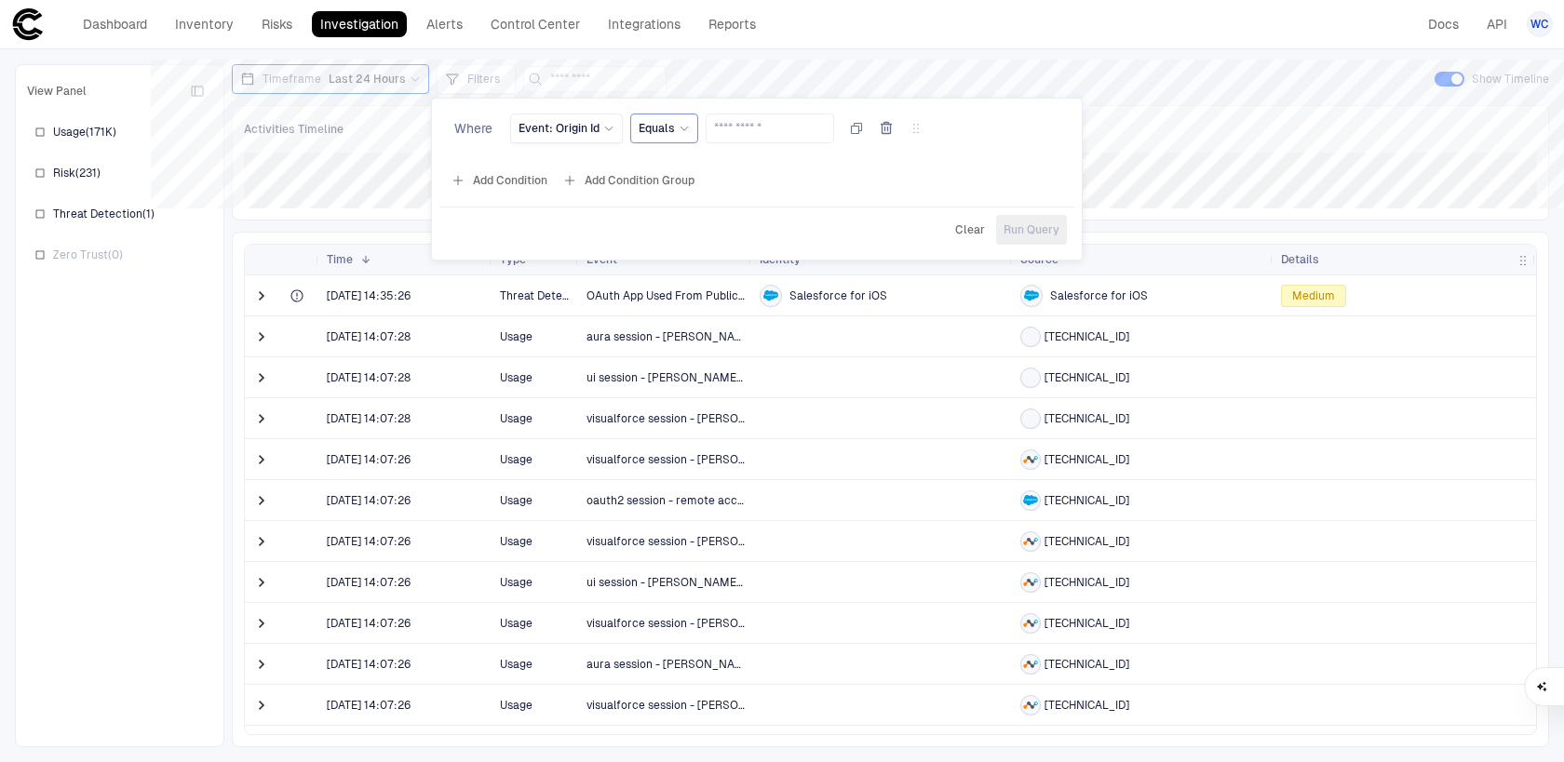
click at [659, 128] on span "Equals" at bounding box center [657, 128] width 36 height 15
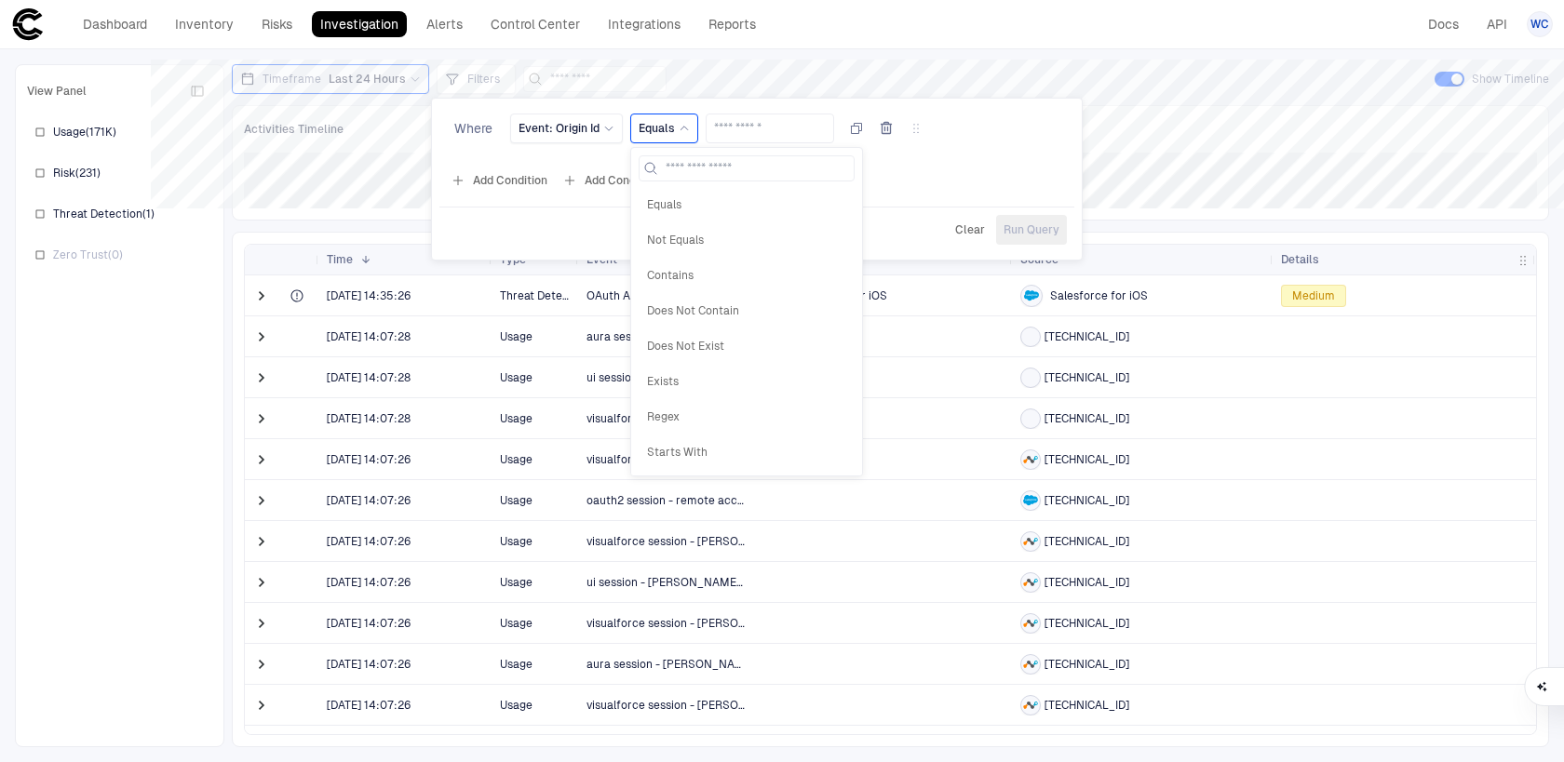
click at [760, 113] on div "Where Event: Origin Id Equals Equals Not Equals Contains Does Not Contain Does …" at bounding box center [756, 132] width 635 height 52
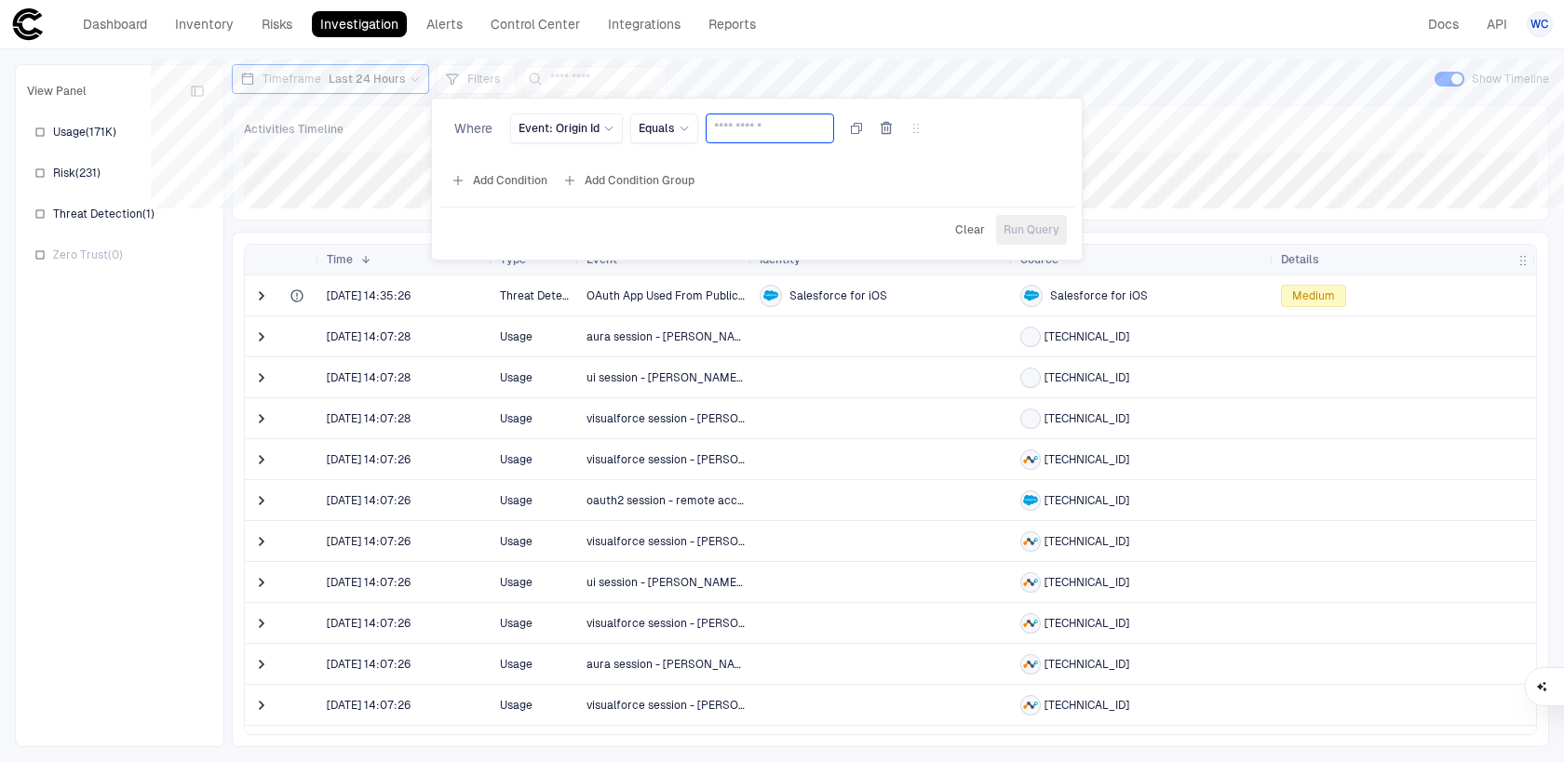
click at [760, 133] on input "text" at bounding box center [770, 129] width 112 height 28
click at [967, 230] on span "Clear" at bounding box center [970, 229] width 30 height 15
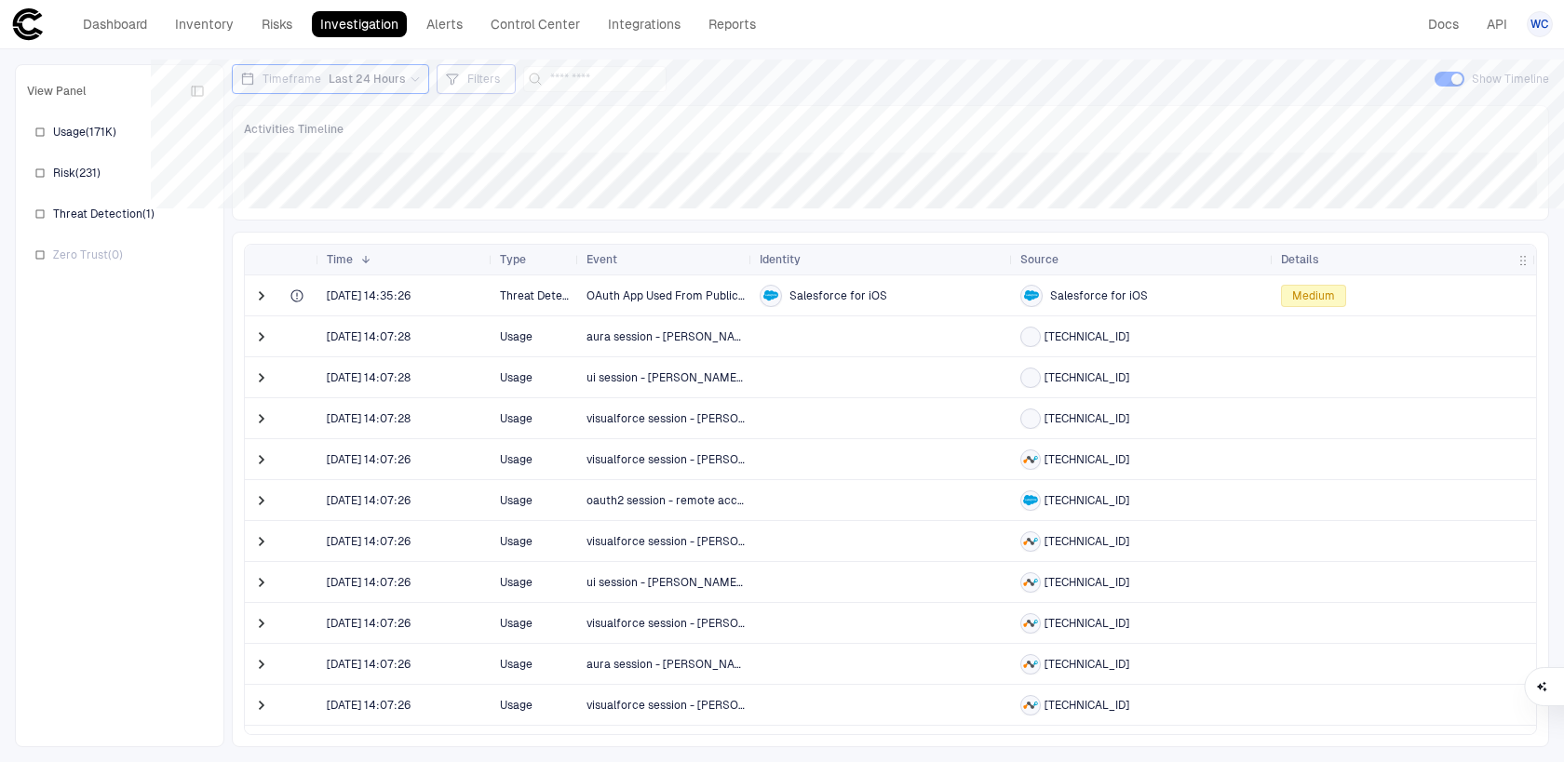
click at [478, 86] on span "Filters" at bounding box center [483, 79] width 33 height 15
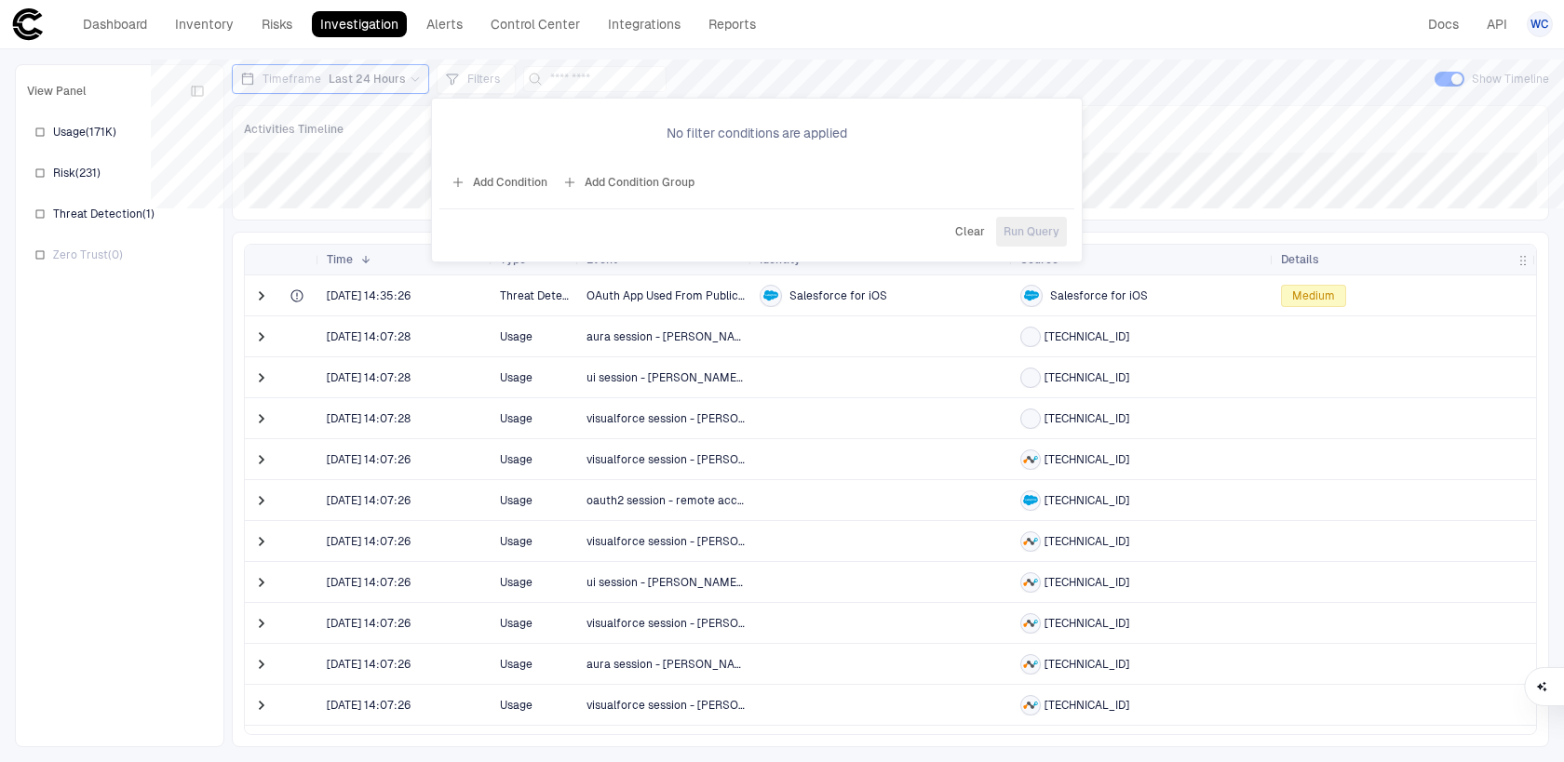
click at [512, 177] on button "Add Condition" at bounding box center [499, 183] width 104 height 30
click at [529, 111] on div "Where Event: ID Equals" at bounding box center [756, 132] width 635 height 52
click at [560, 136] on div "Event: ID" at bounding box center [550, 128] width 62 height 20
type input "*******"
click at [1117, 116] on div at bounding box center [782, 381] width 1564 height 762
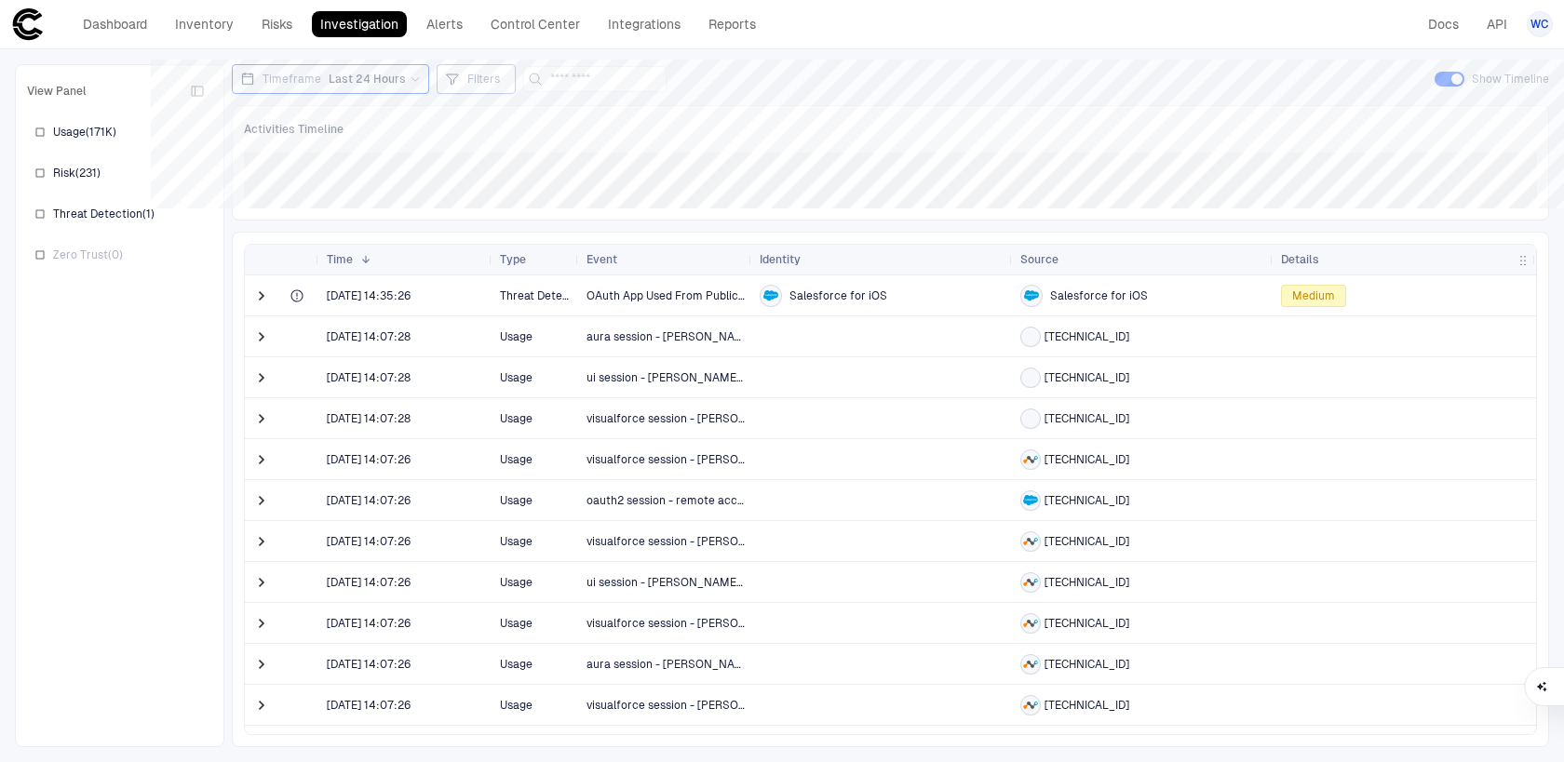
click at [489, 85] on span "Filters" at bounding box center [483, 79] width 33 height 15
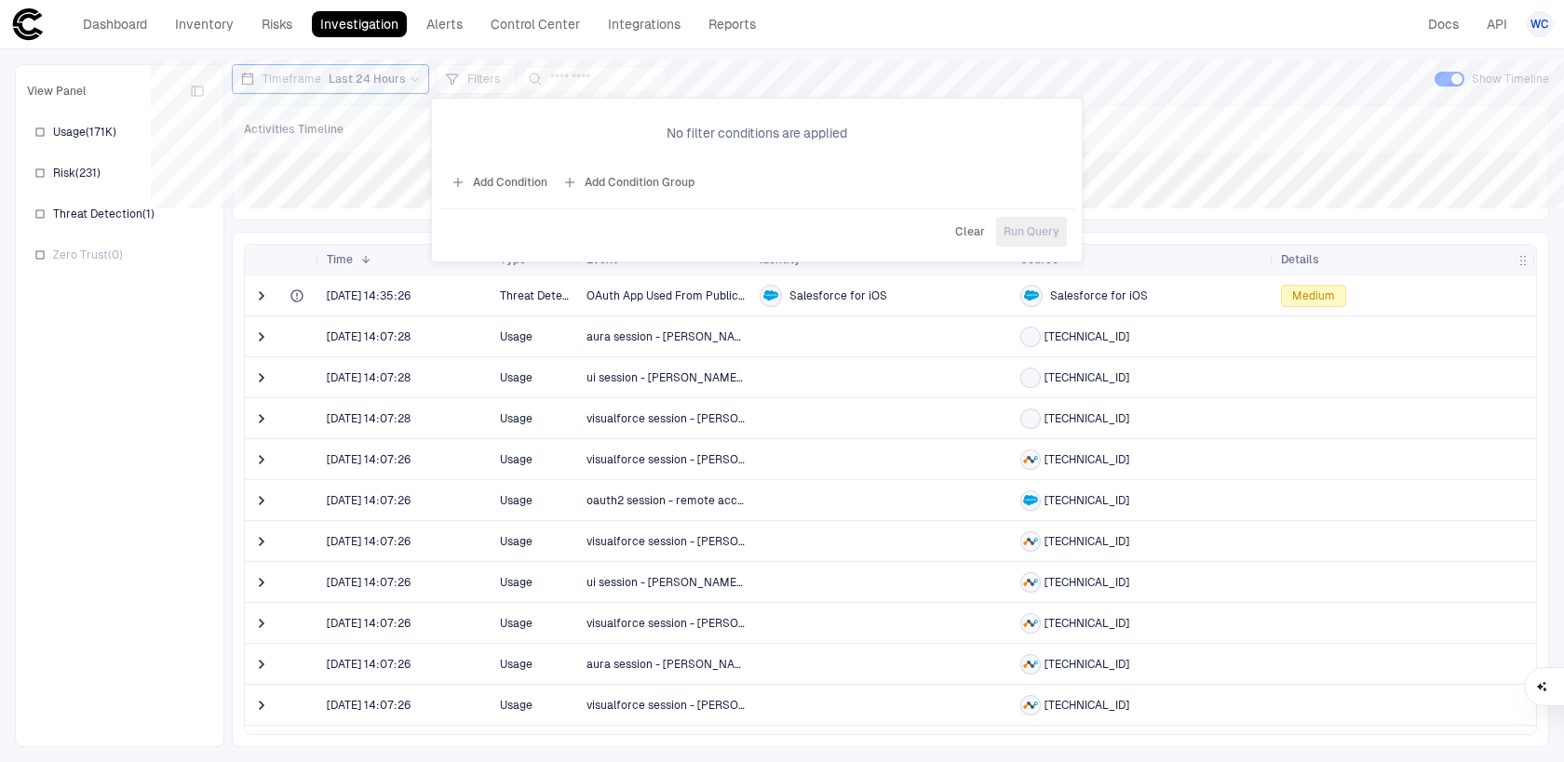
click at [513, 185] on button "Add Condition" at bounding box center [499, 183] width 104 height 30
click at [561, 141] on div "Event: ID" at bounding box center [549, 129] width 79 height 30
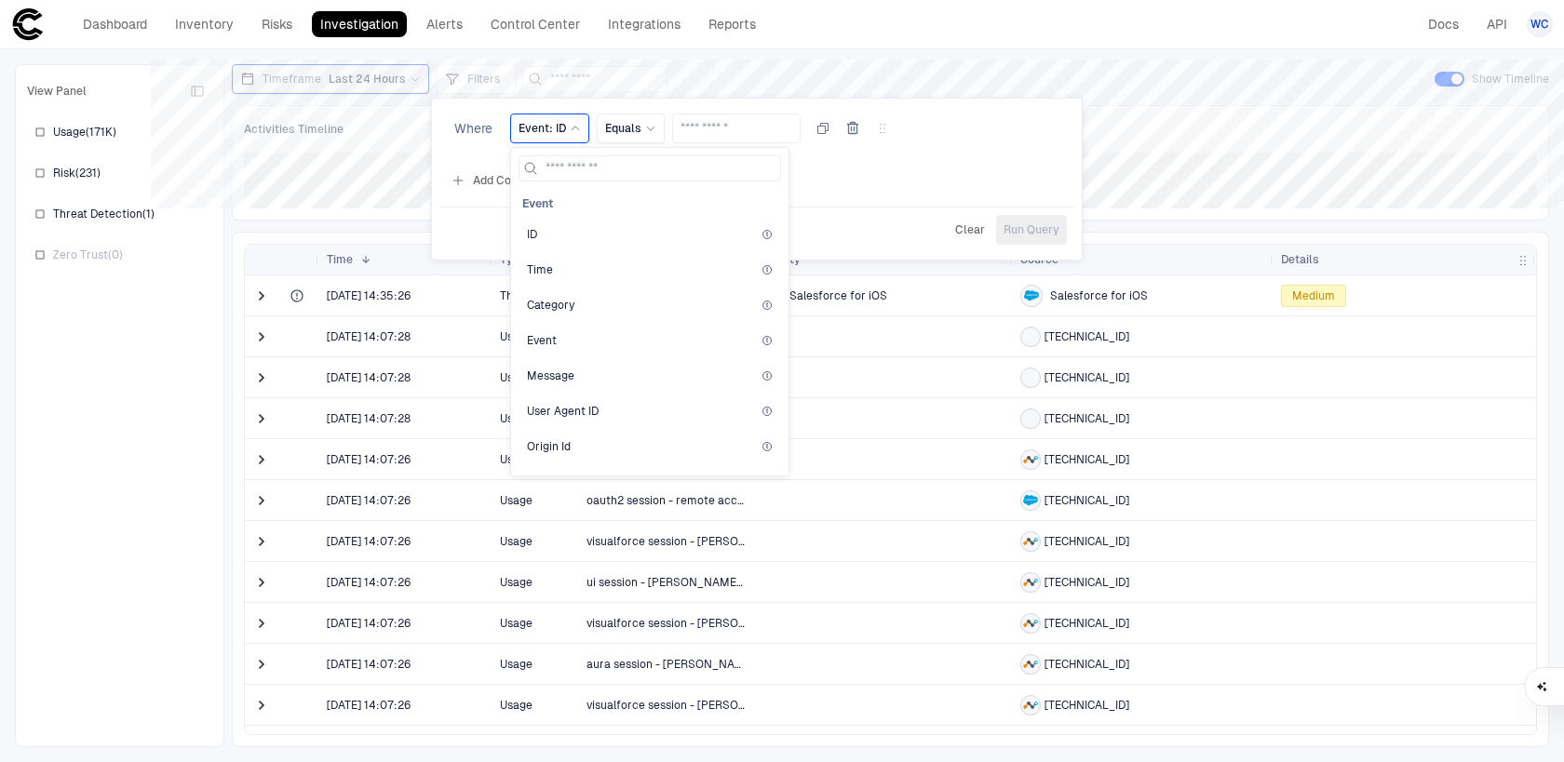
click at [561, 141] on div "Event: ID" at bounding box center [549, 129] width 79 height 30
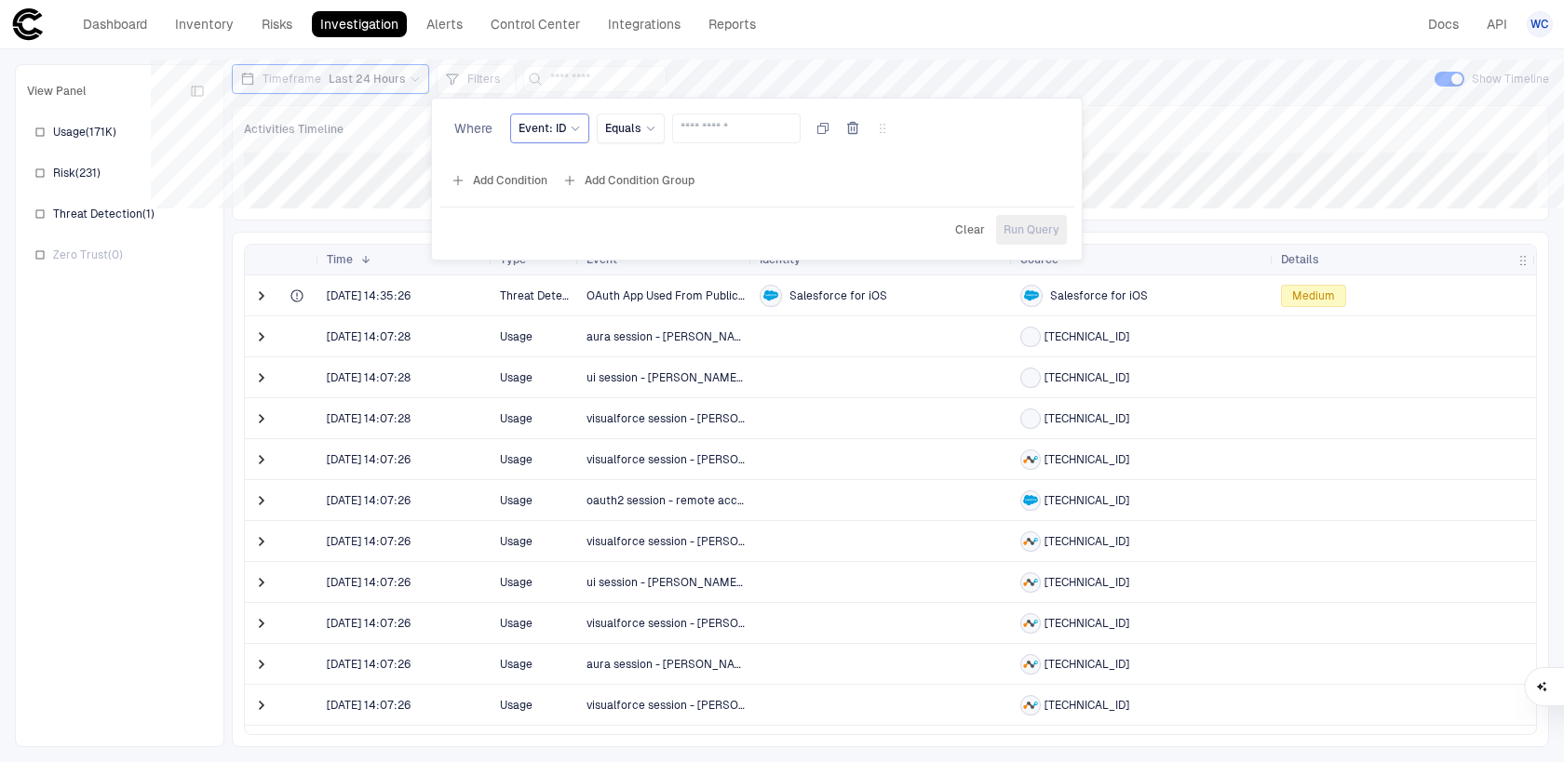
click at [561, 141] on div "Event: ID" at bounding box center [549, 129] width 79 height 30
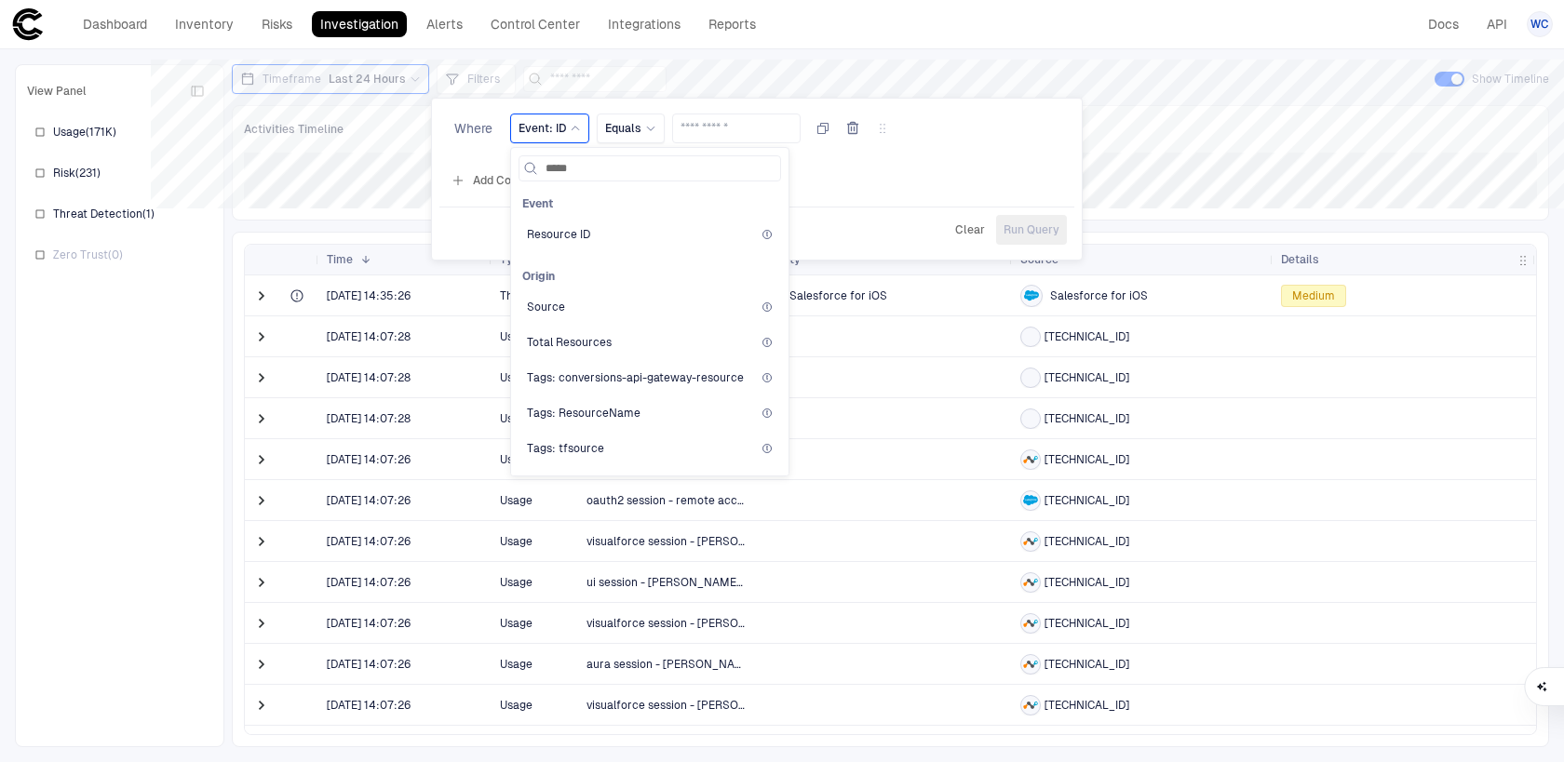
type input "******"
click at [574, 311] on div "Source" at bounding box center [650, 307] width 246 height 15
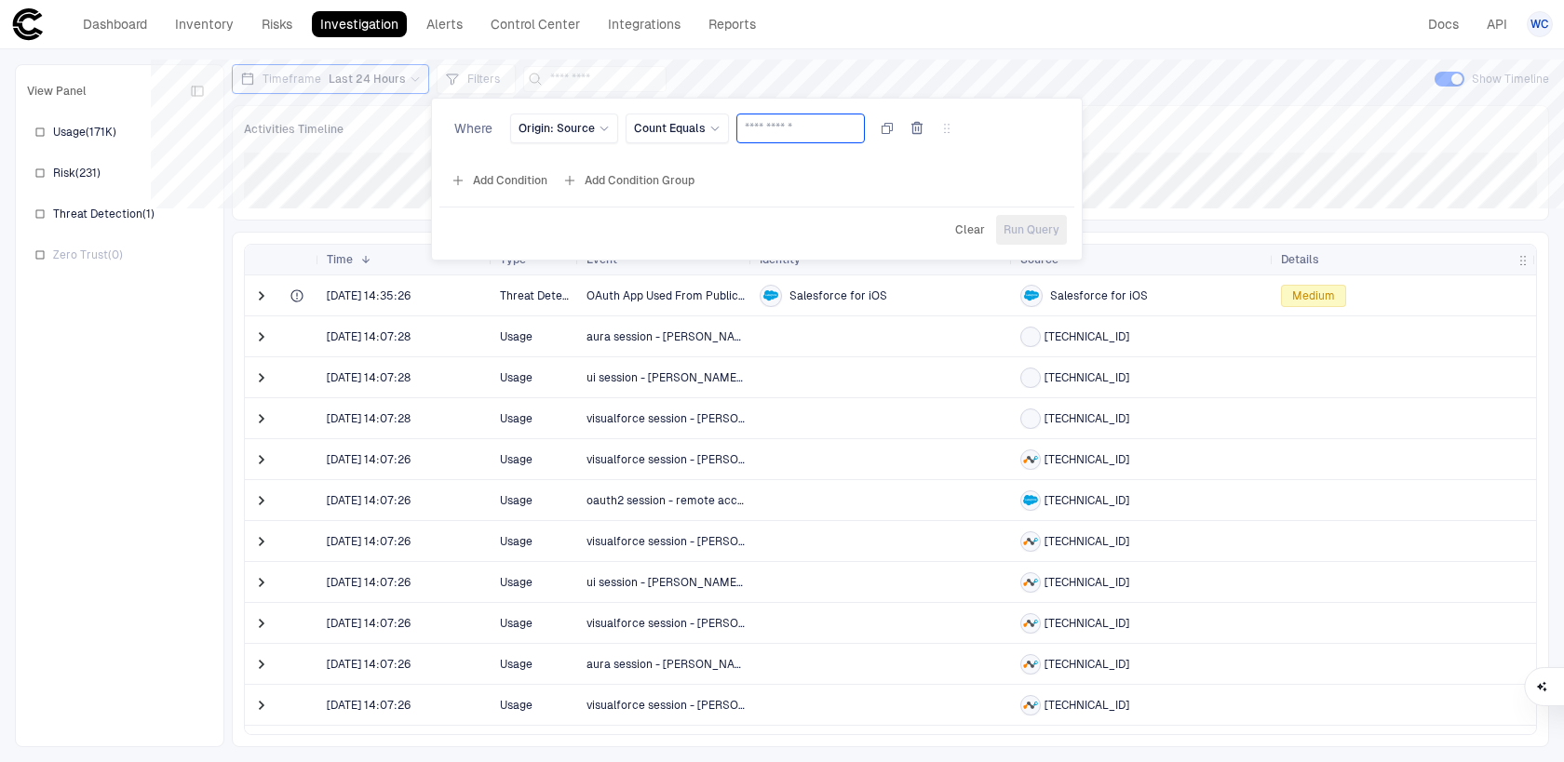
click at [778, 126] on input "text" at bounding box center [801, 129] width 112 height 28
click at [681, 136] on div "Count Equals" at bounding box center [677, 128] width 87 height 20
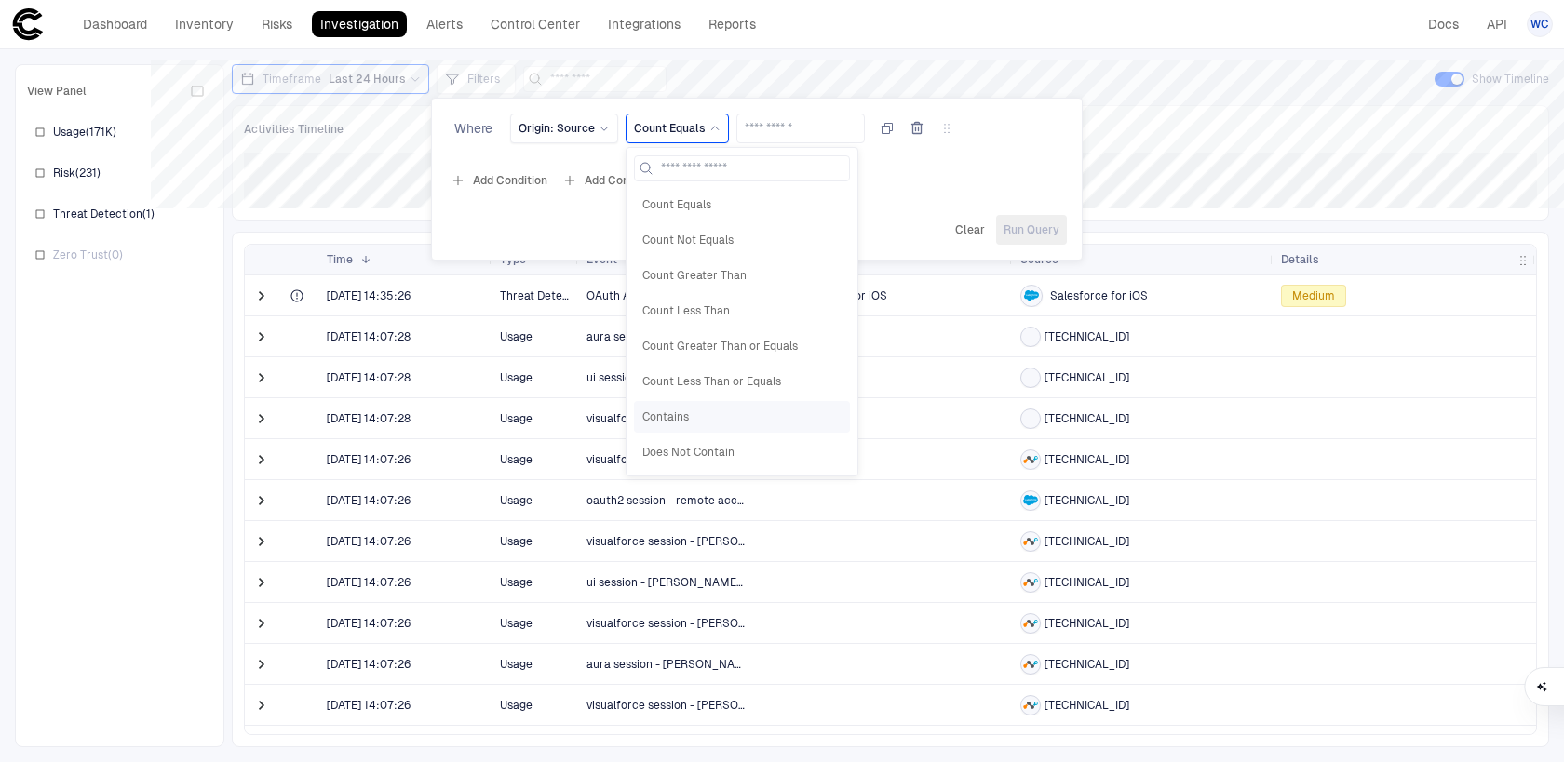
click at [687, 415] on span "Contains" at bounding box center [741, 417] width 199 height 15
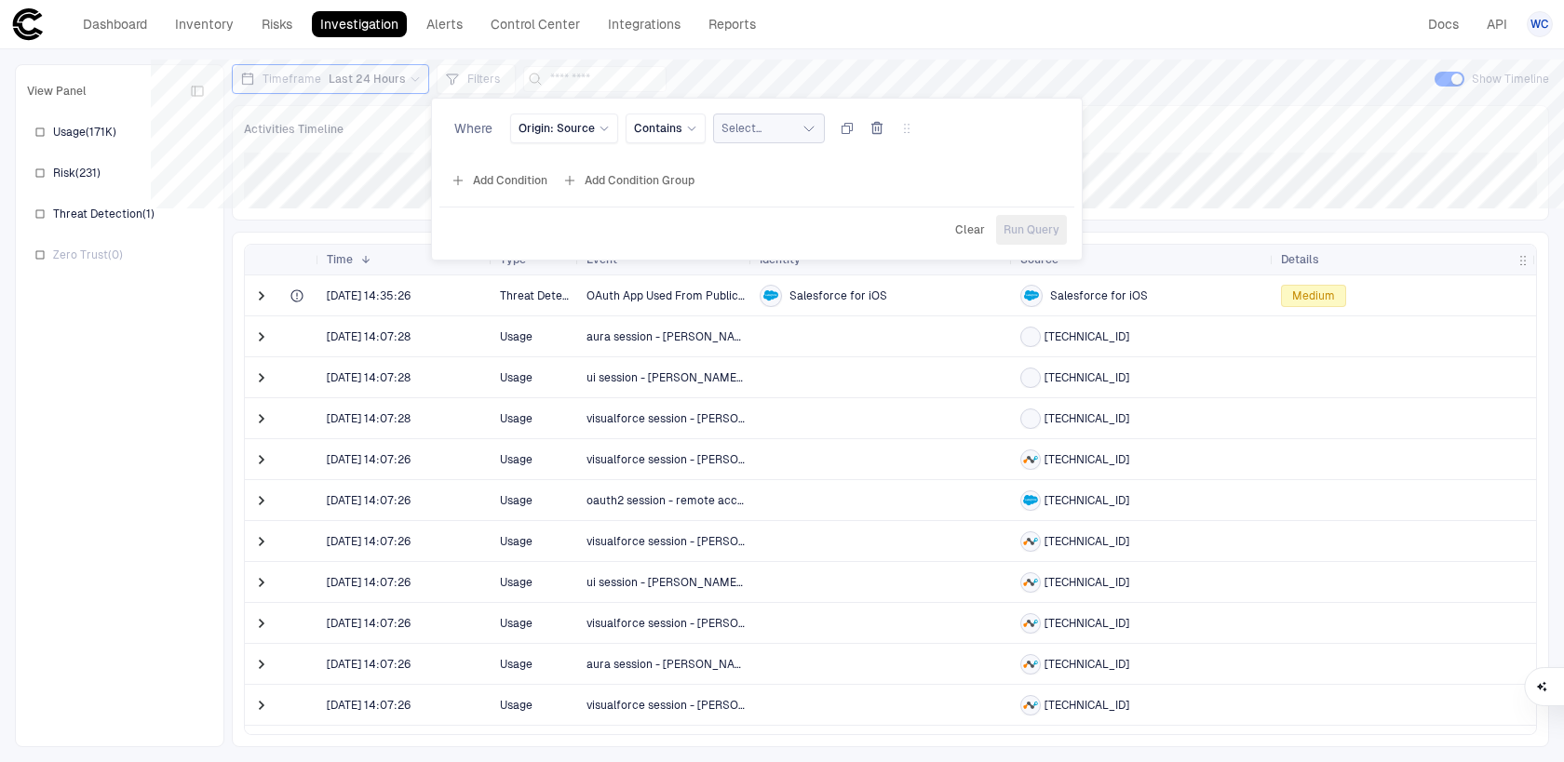
click at [758, 134] on button "Select..." at bounding box center [769, 129] width 112 height 30
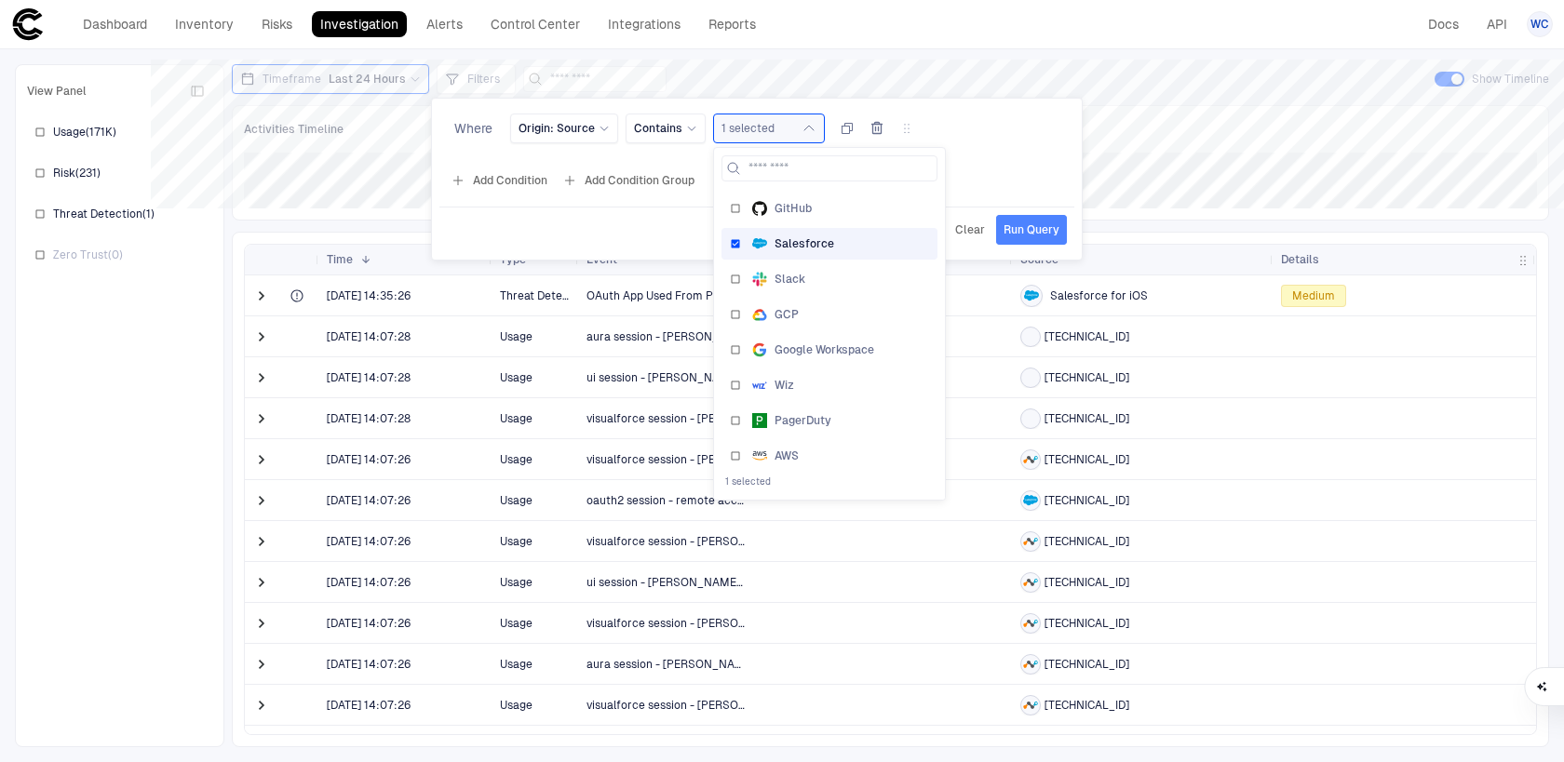
click at [1026, 224] on span "Run Query" at bounding box center [1032, 229] width 56 height 15
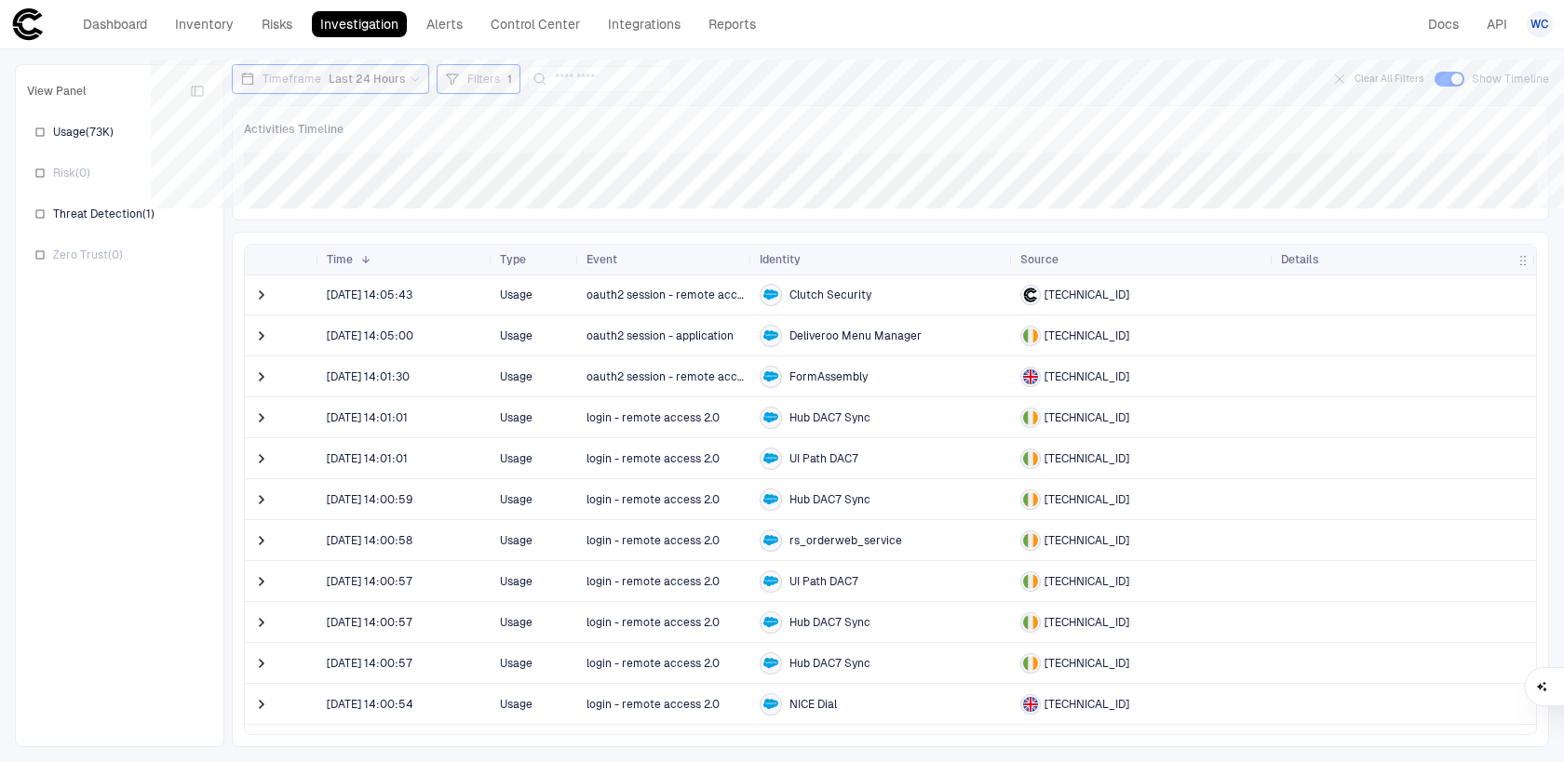
scroll to position [179, 0]
